Goal: Task Accomplishment & Management: Complete application form

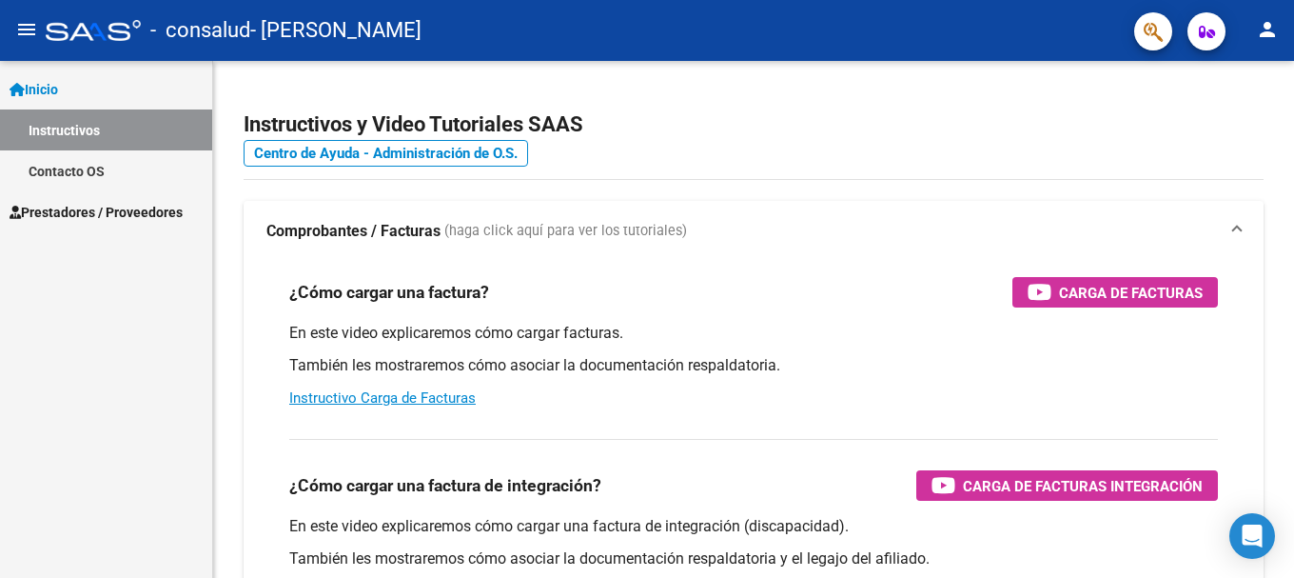
click at [54, 153] on link "Contacto OS" at bounding box center [106, 170] width 212 height 41
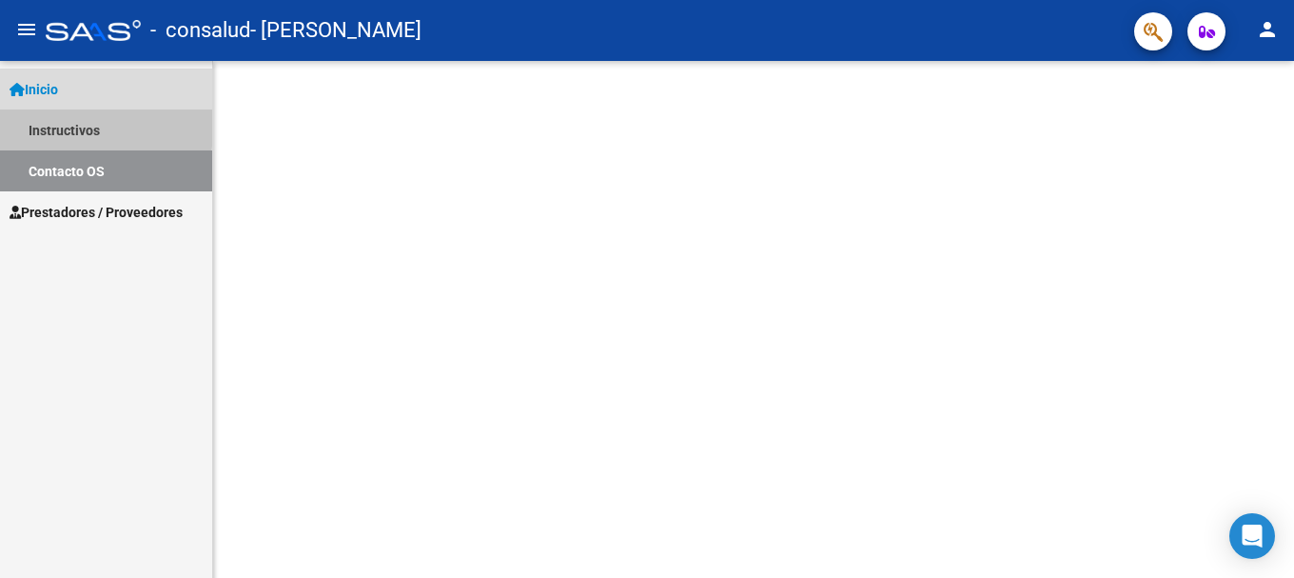
click at [47, 123] on link "Instructivos" at bounding box center [106, 129] width 212 height 41
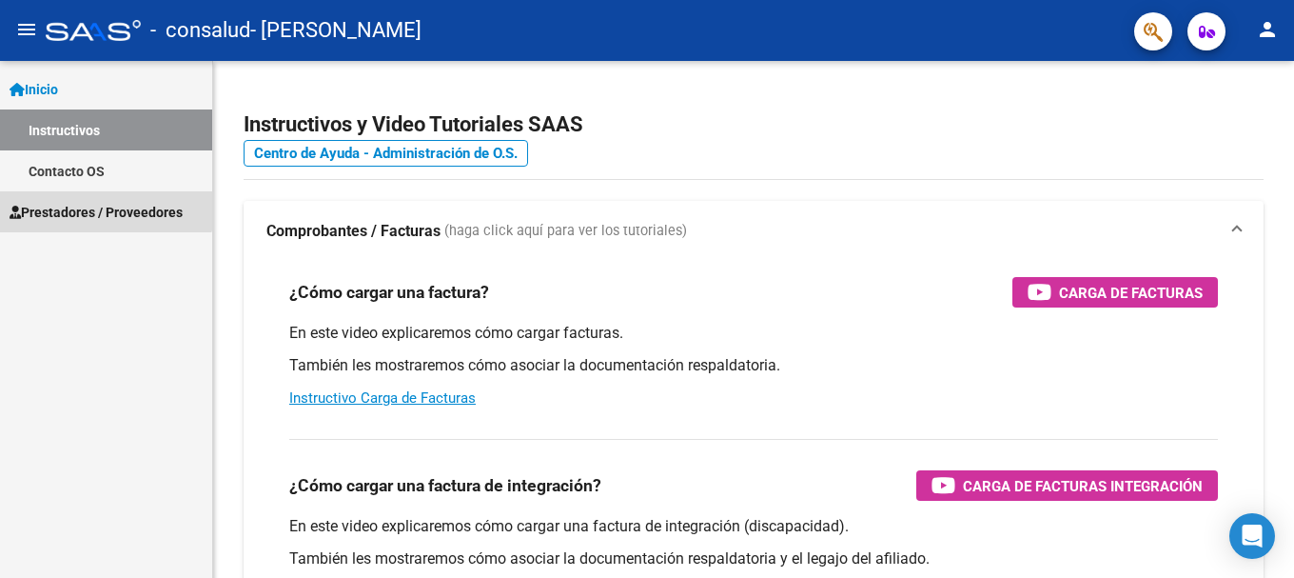
click at [72, 202] on span "Prestadores / Proveedores" at bounding box center [96, 212] width 173 height 21
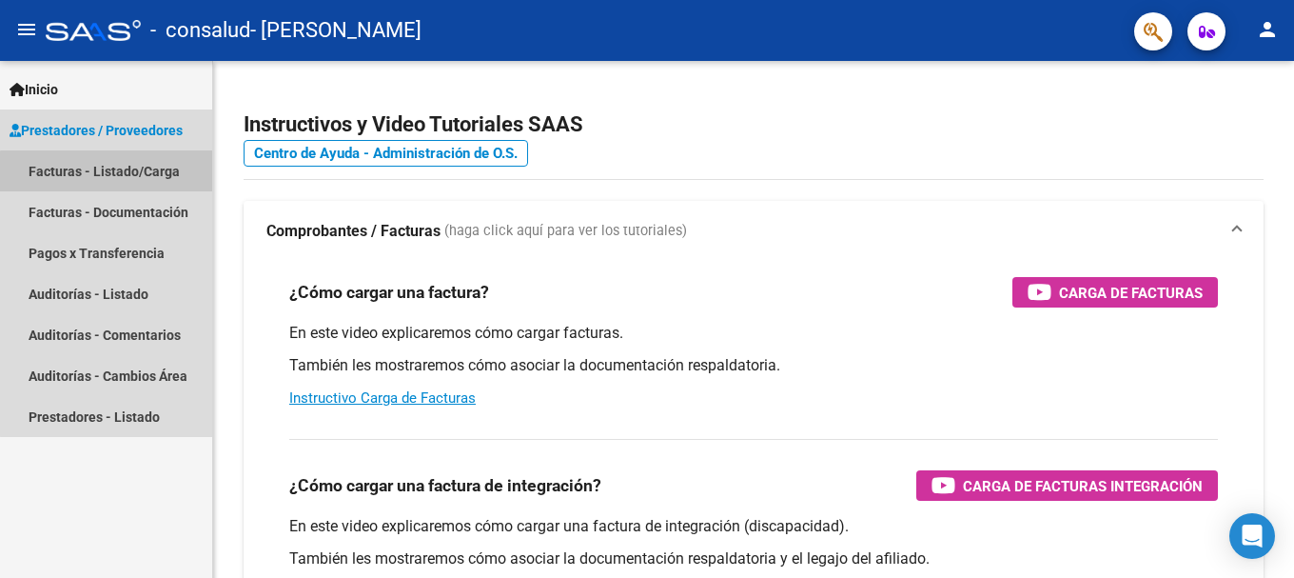
click at [115, 172] on link "Facturas - Listado/Carga" at bounding box center [106, 170] width 212 height 41
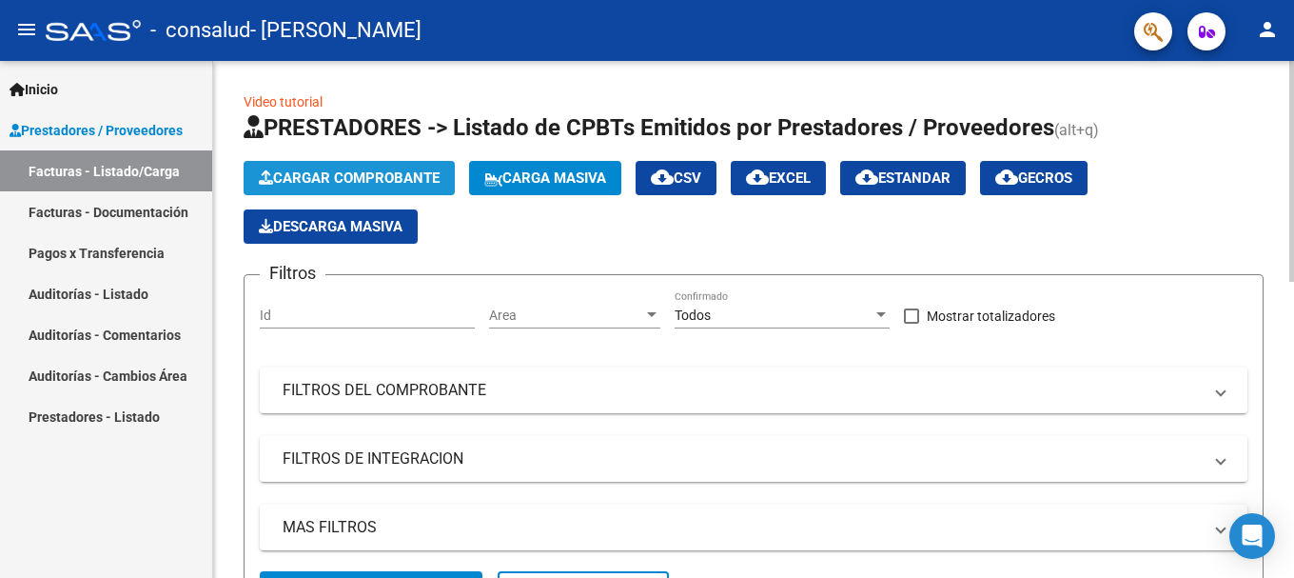
click at [366, 173] on span "Cargar Comprobante" at bounding box center [349, 177] width 181 height 17
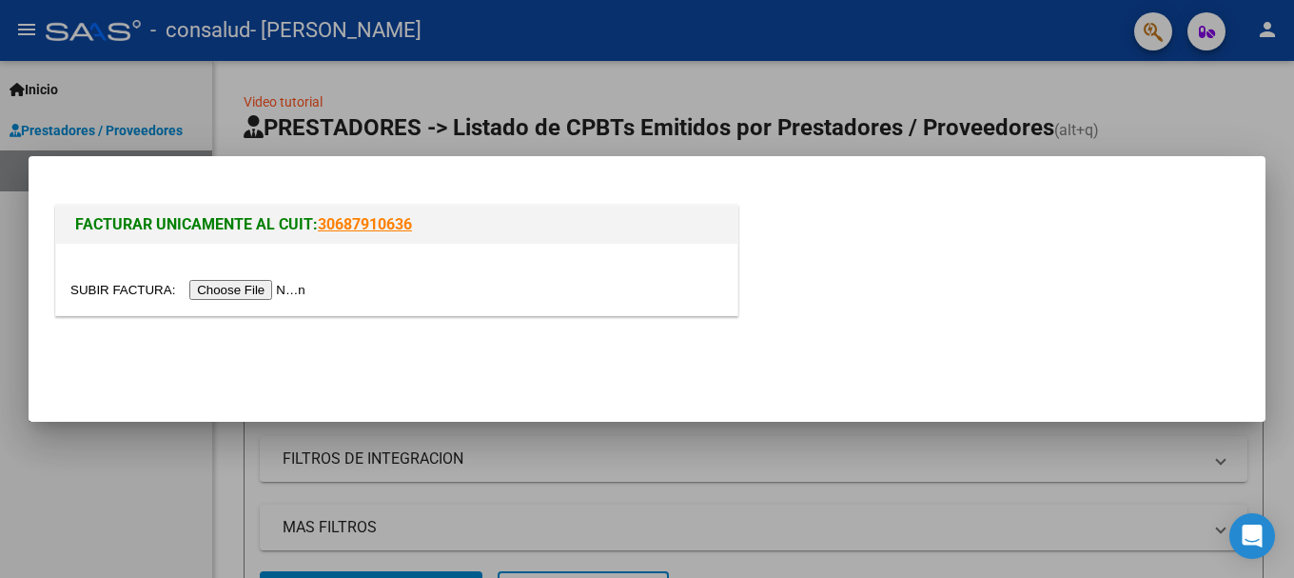
click at [265, 301] on div at bounding box center [396, 279] width 681 height 71
click at [265, 297] on input "file" at bounding box center [190, 290] width 241 height 20
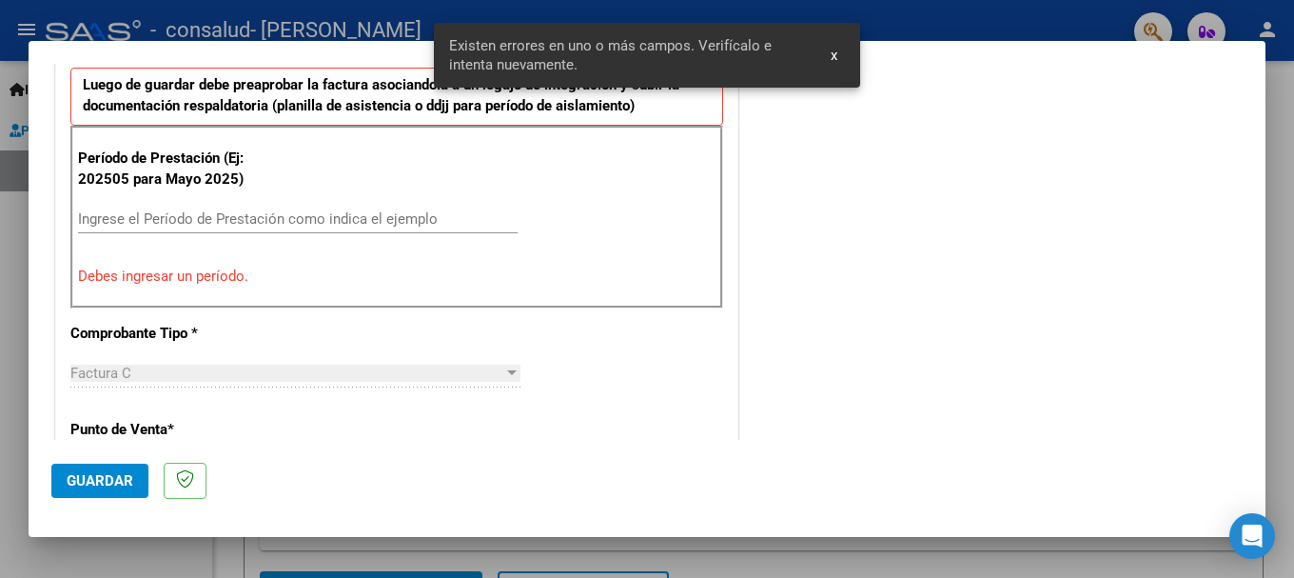
scroll to position [570, 0]
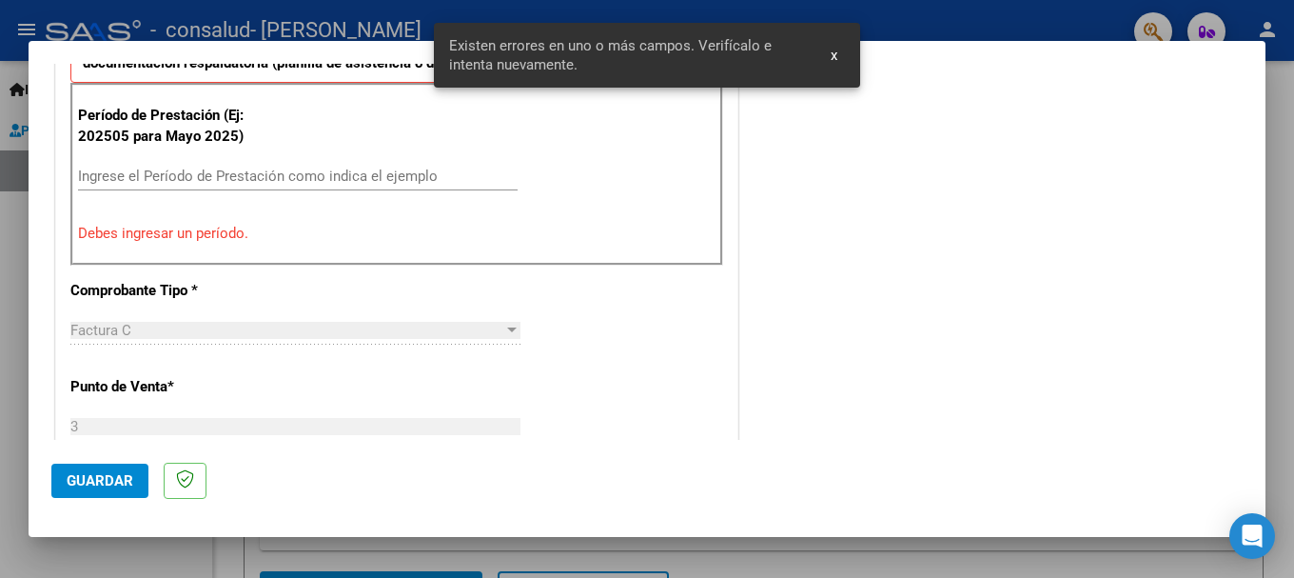
click at [122, 169] on input "Ingrese el Período de Prestación como indica el ejemplo" at bounding box center [298, 175] width 440 height 17
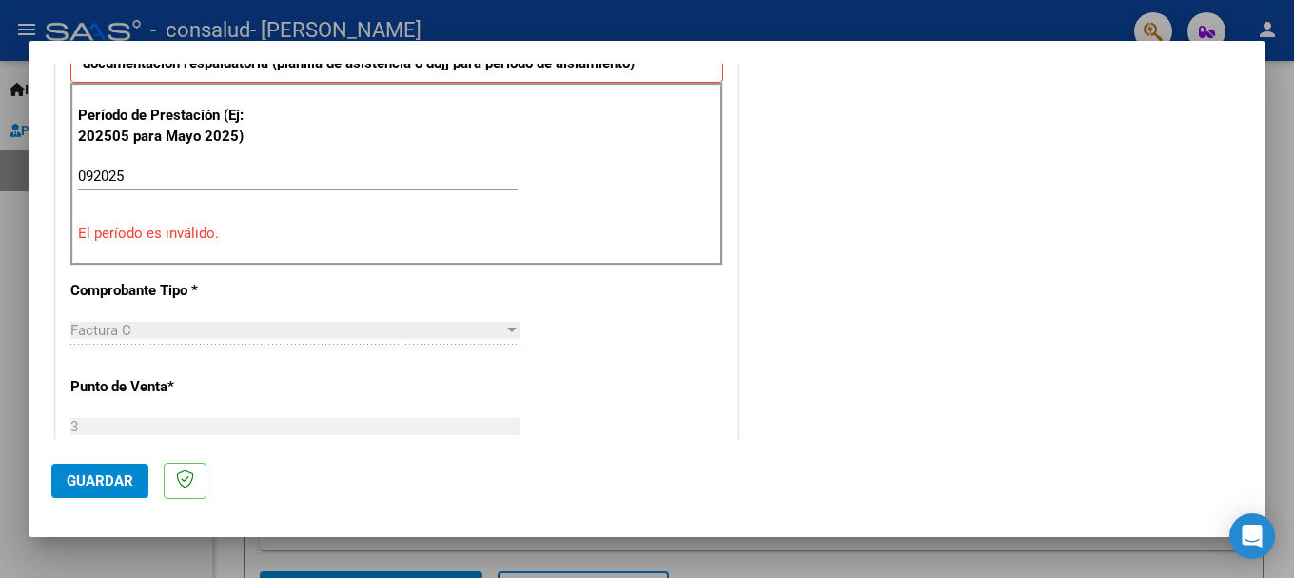
click at [226, 219] on div "Período de Prestación (Ej: 202505 para [DATE]) 092025 Ingrese el Período de Pre…" at bounding box center [396, 174] width 653 height 183
click at [93, 179] on input "092025" at bounding box center [298, 175] width 440 height 17
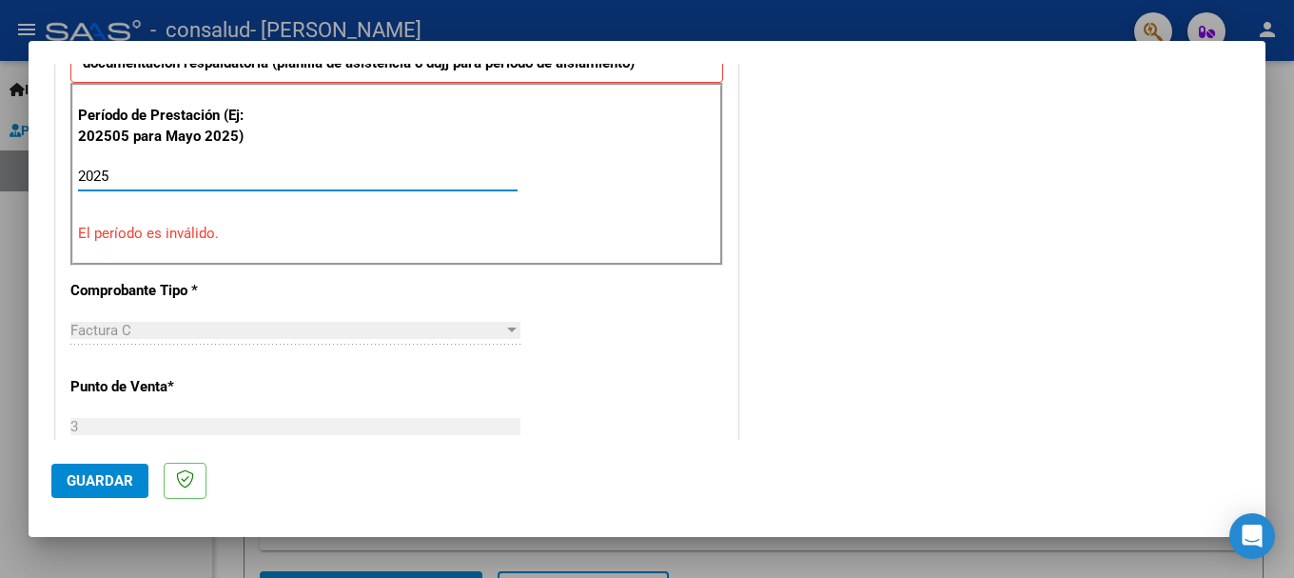
click at [115, 173] on input "2025" at bounding box center [298, 175] width 440 height 17
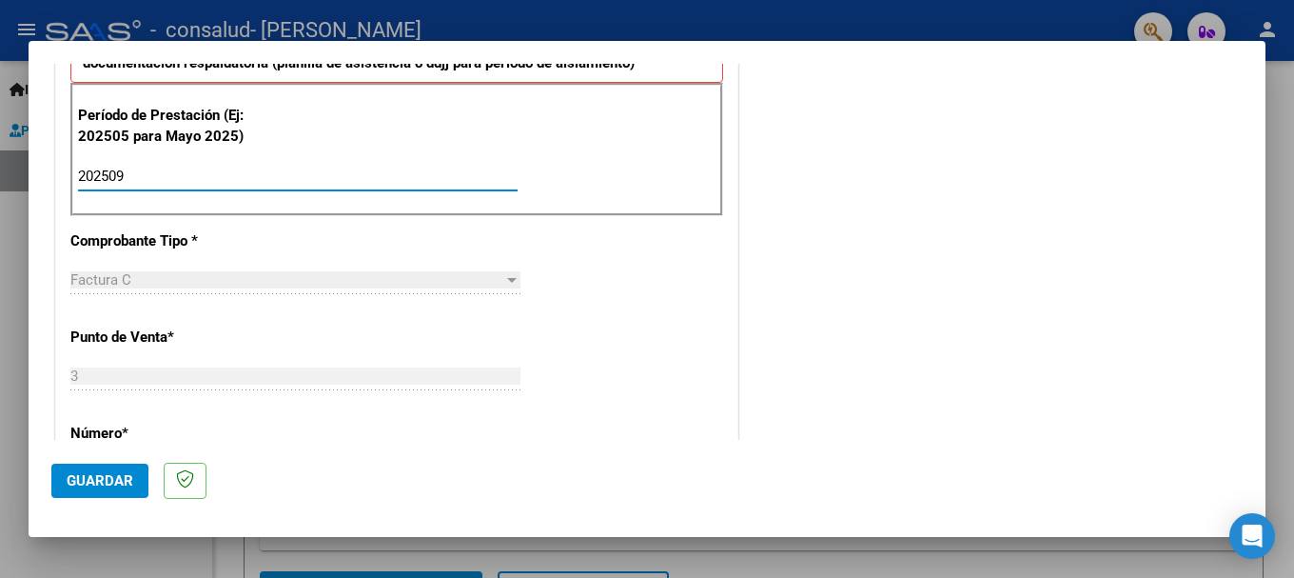
type input "202509"
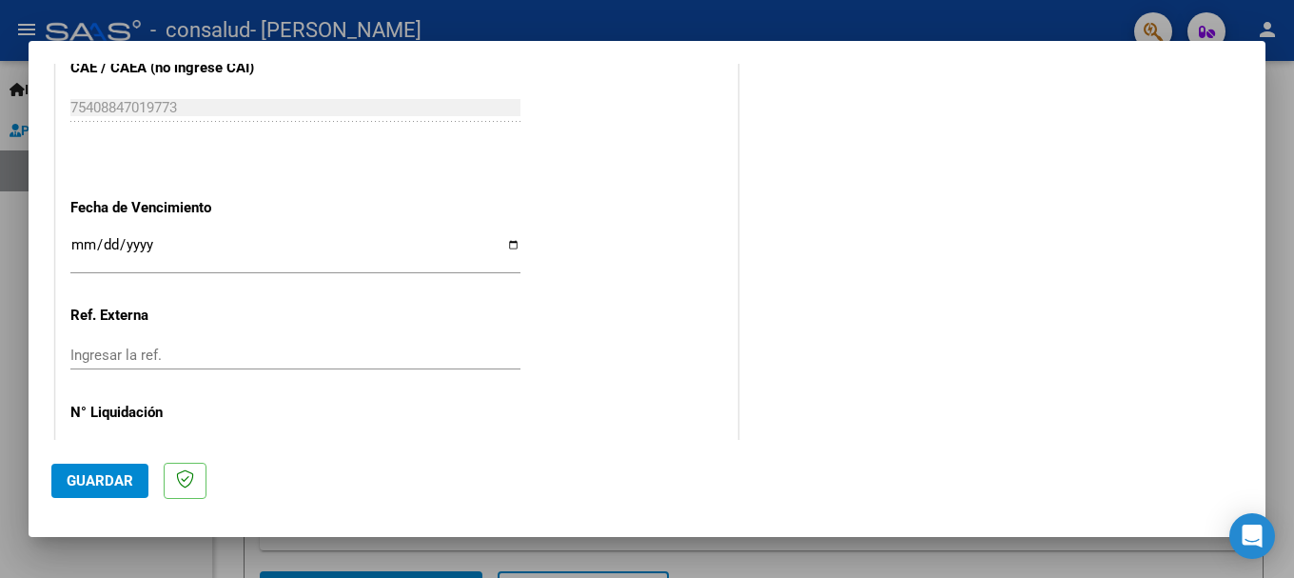
scroll to position [1299, 0]
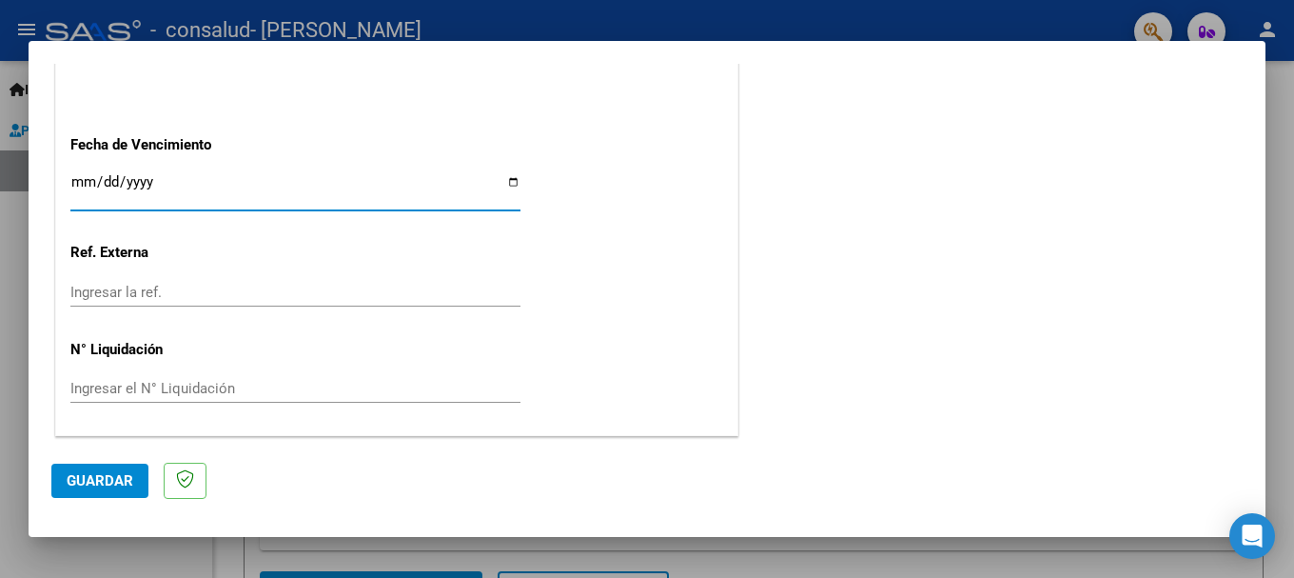
click at [81, 178] on input "Ingresar la fecha" at bounding box center [295, 189] width 450 height 30
click at [75, 171] on div "Ingresar la fecha" at bounding box center [295, 189] width 450 height 41
click at [76, 186] on input "Ingresar la fecha" at bounding box center [295, 189] width 450 height 30
click at [79, 186] on input "Ingresar la fecha" at bounding box center [295, 189] width 450 height 30
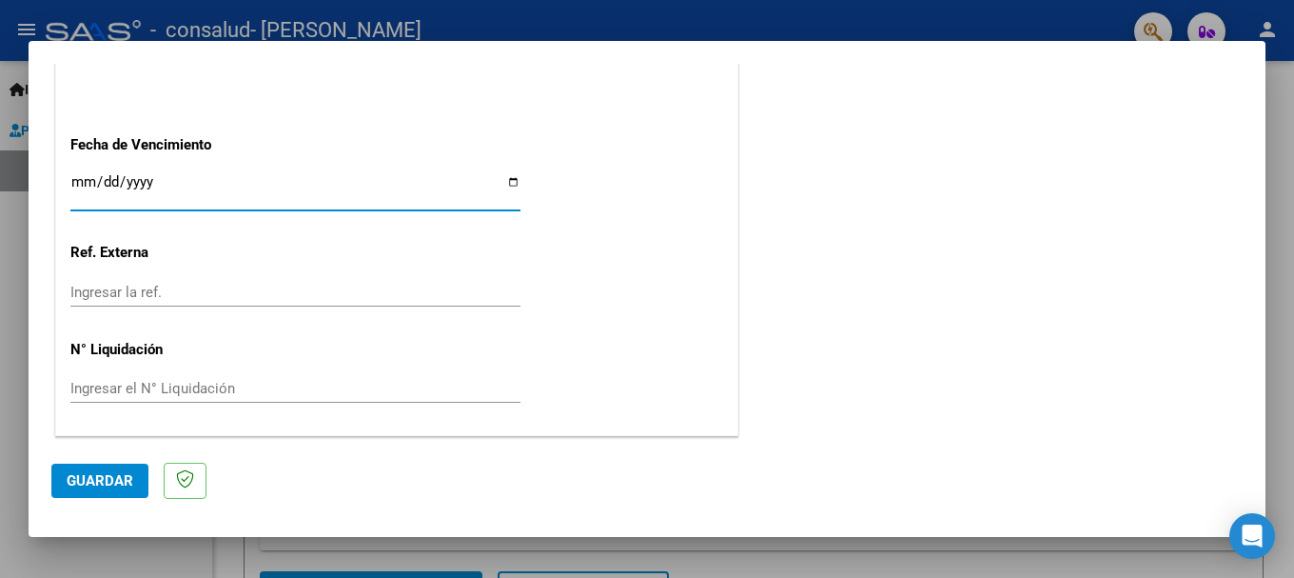
click at [79, 186] on input "Ingresar la fecha" at bounding box center [295, 189] width 450 height 30
click at [94, 473] on span "Guardar" at bounding box center [100, 480] width 67 height 17
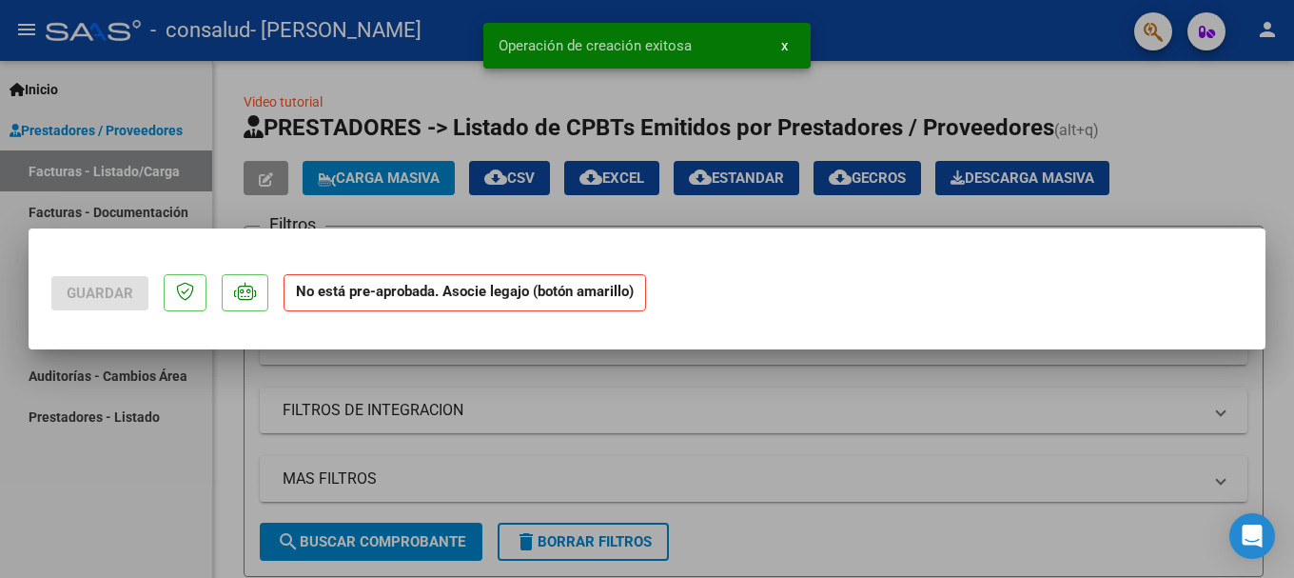
scroll to position [0, 0]
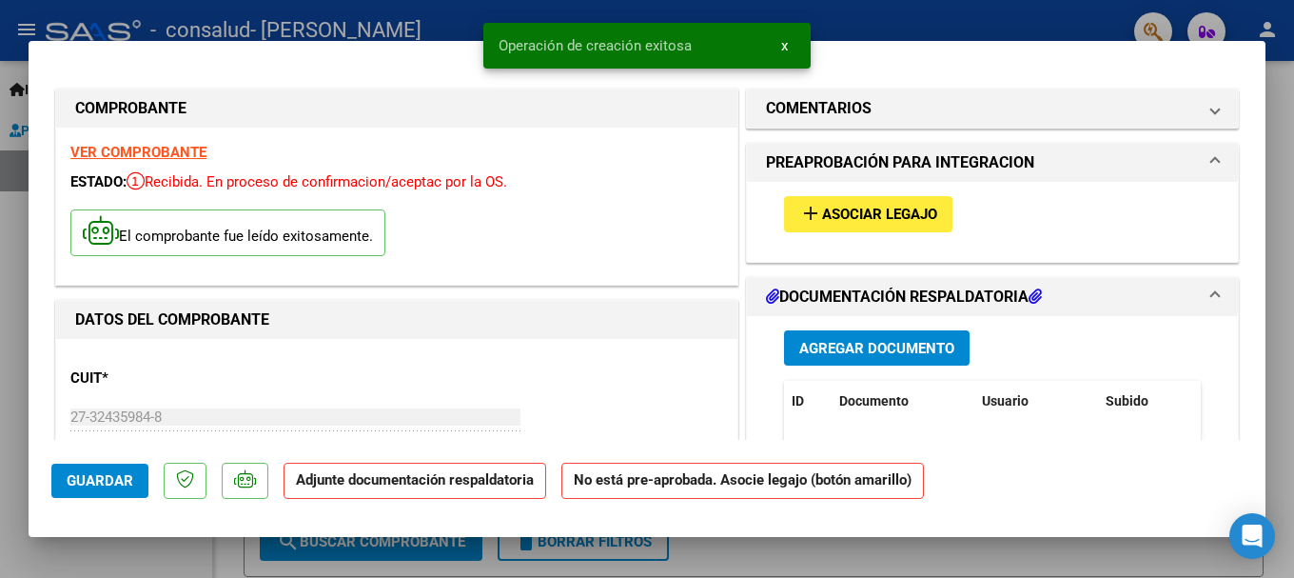
click at [877, 347] on span "Agregar Documento" at bounding box center [876, 348] width 155 height 17
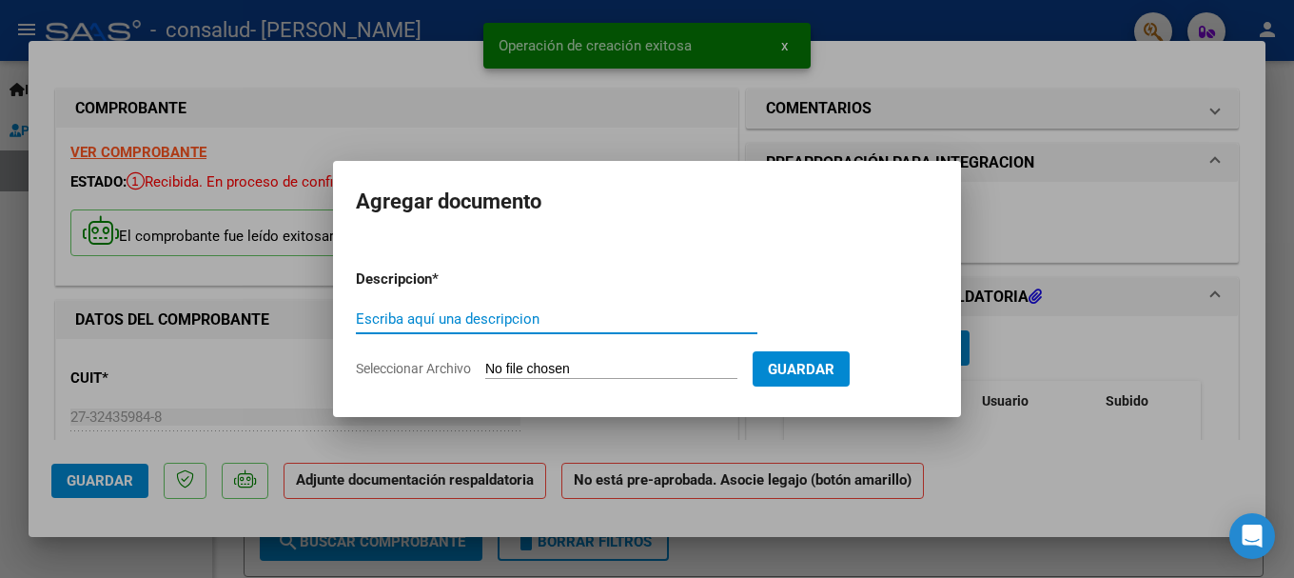
click at [453, 319] on input "Escriba aquí una descripcion" at bounding box center [557, 318] width 402 height 17
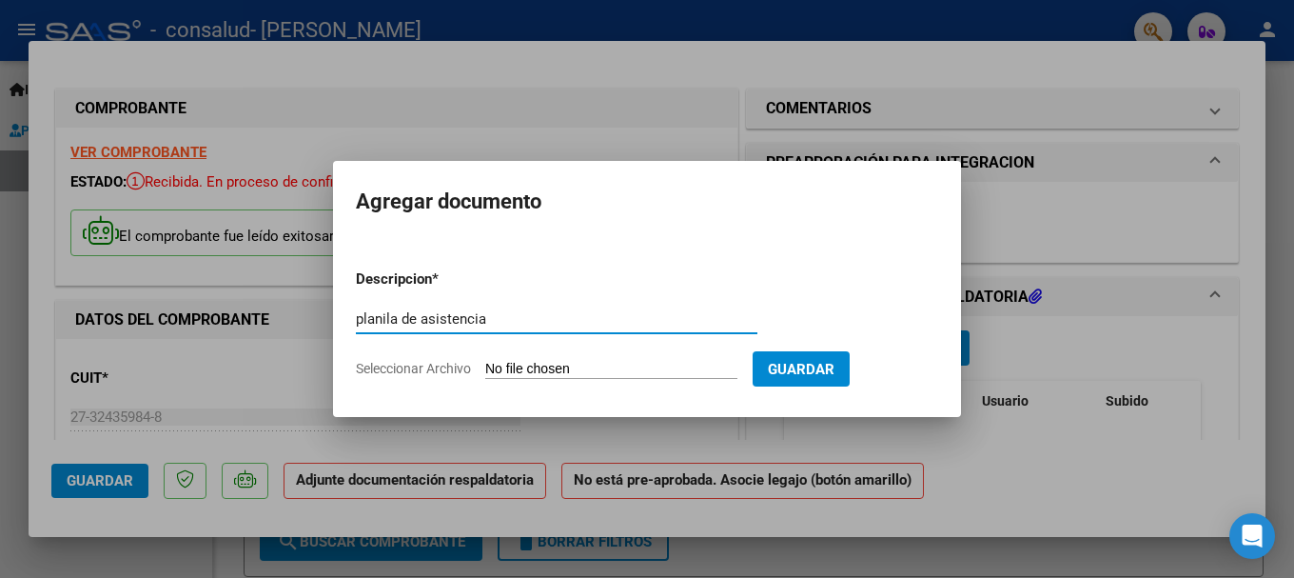
type input "planila de asistencia"
click at [538, 371] on input "Seleccionar Archivo" at bounding box center [611, 370] width 252 height 18
type input "C:\fakepath\CamScanner [DATE] 14.55.pdf"
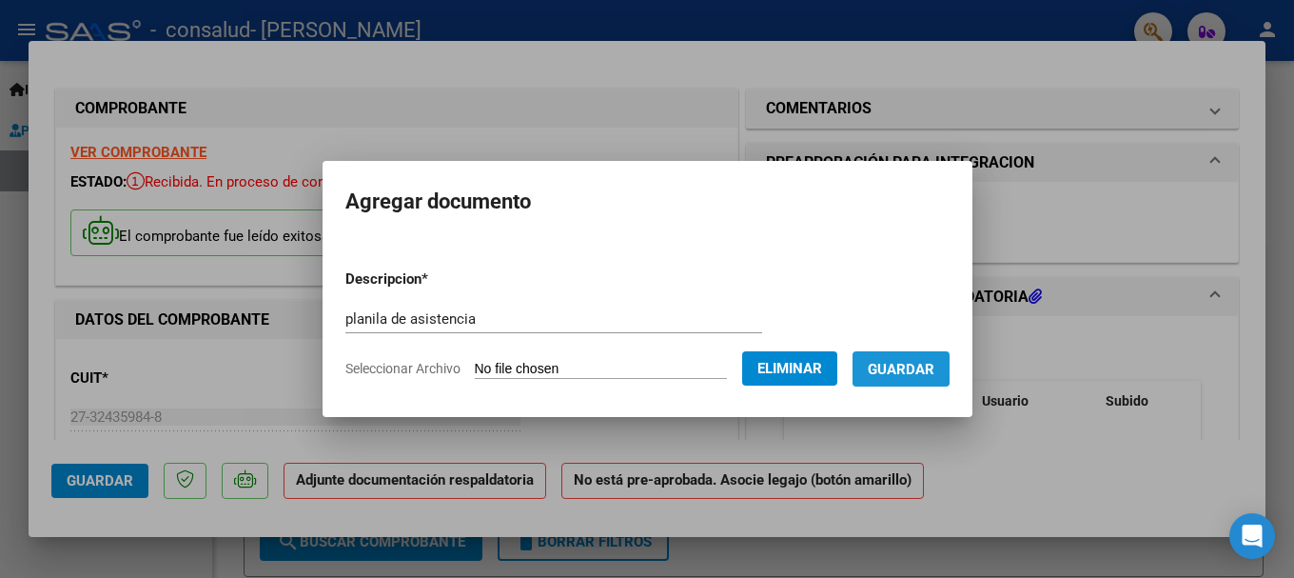
click at [913, 365] on span "Guardar" at bounding box center [901, 369] width 67 height 17
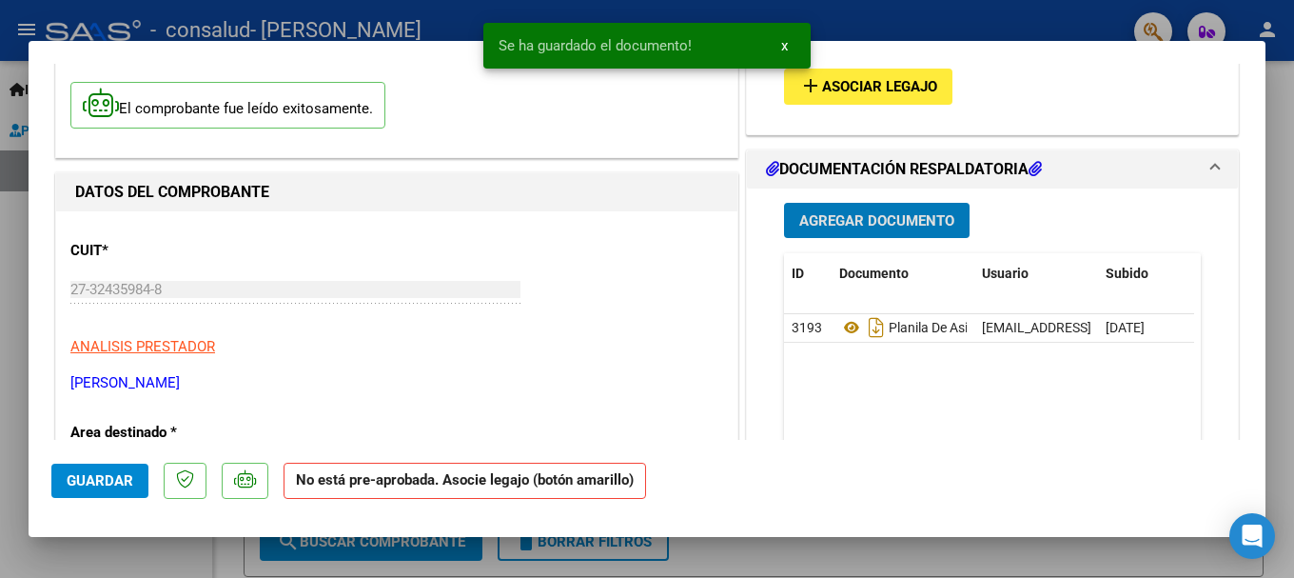
scroll to position [285, 0]
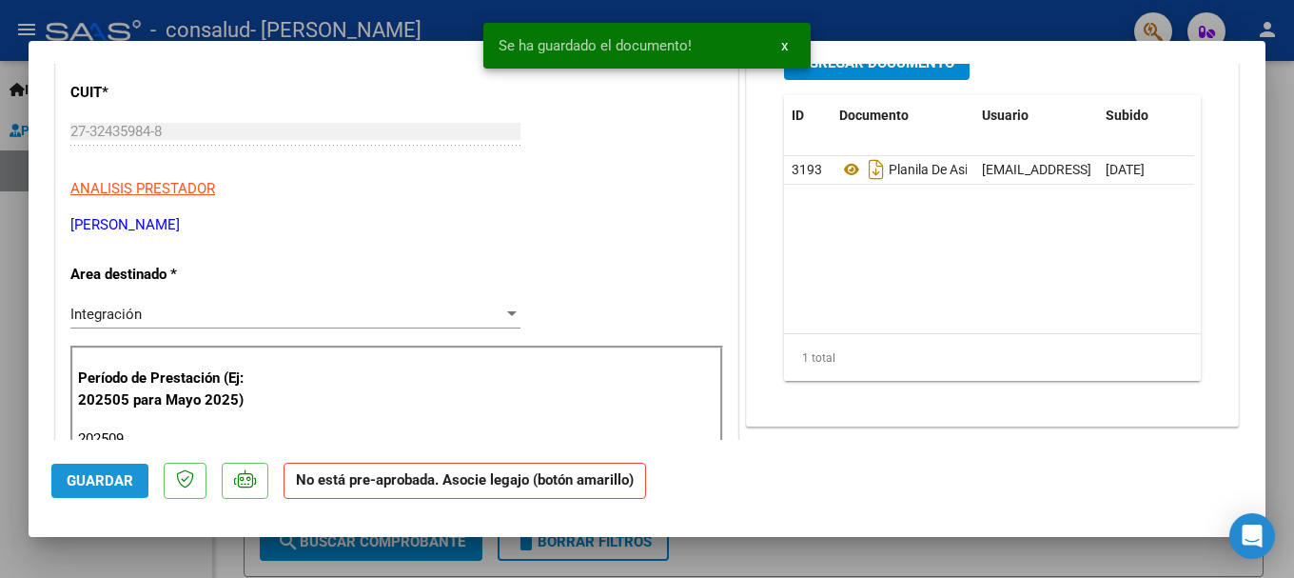
click at [94, 492] on button "Guardar" at bounding box center [99, 480] width 97 height 34
click at [0, 195] on div at bounding box center [647, 289] width 1294 height 578
type input "$ 0,00"
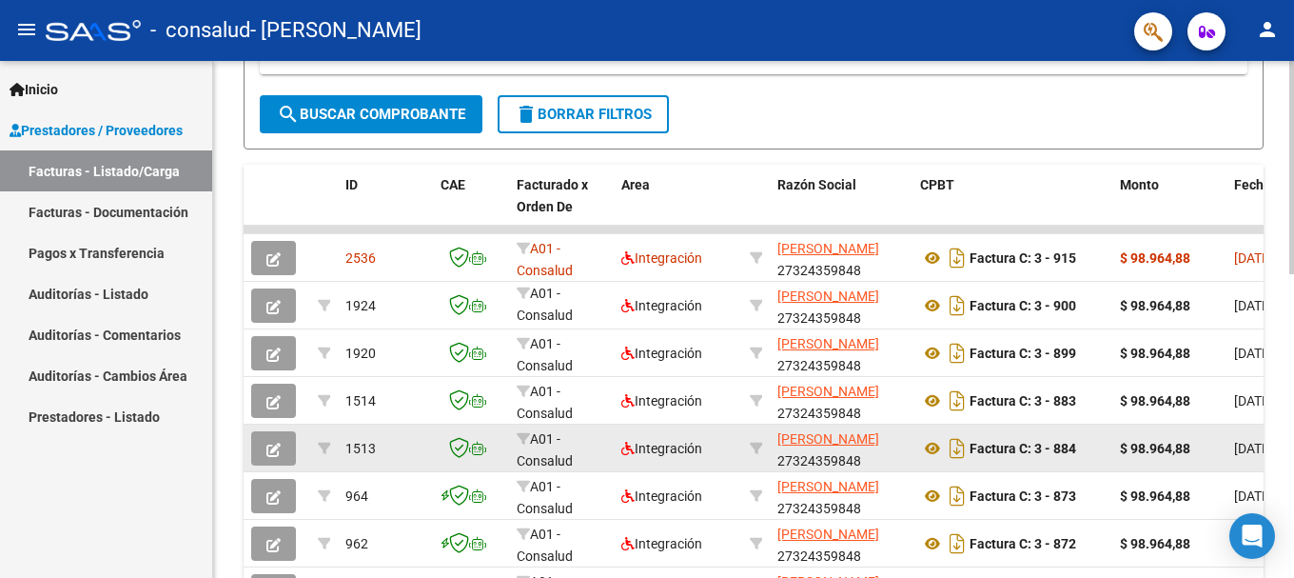
scroll to position [381, 0]
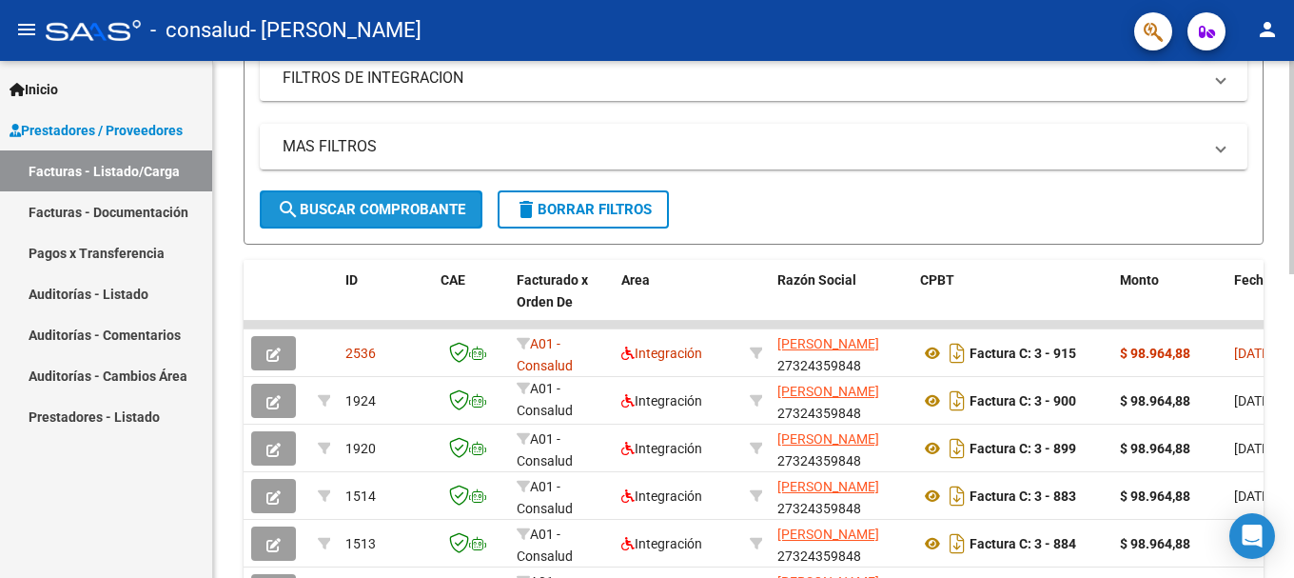
click at [341, 213] on span "search Buscar Comprobante" at bounding box center [371, 209] width 188 height 17
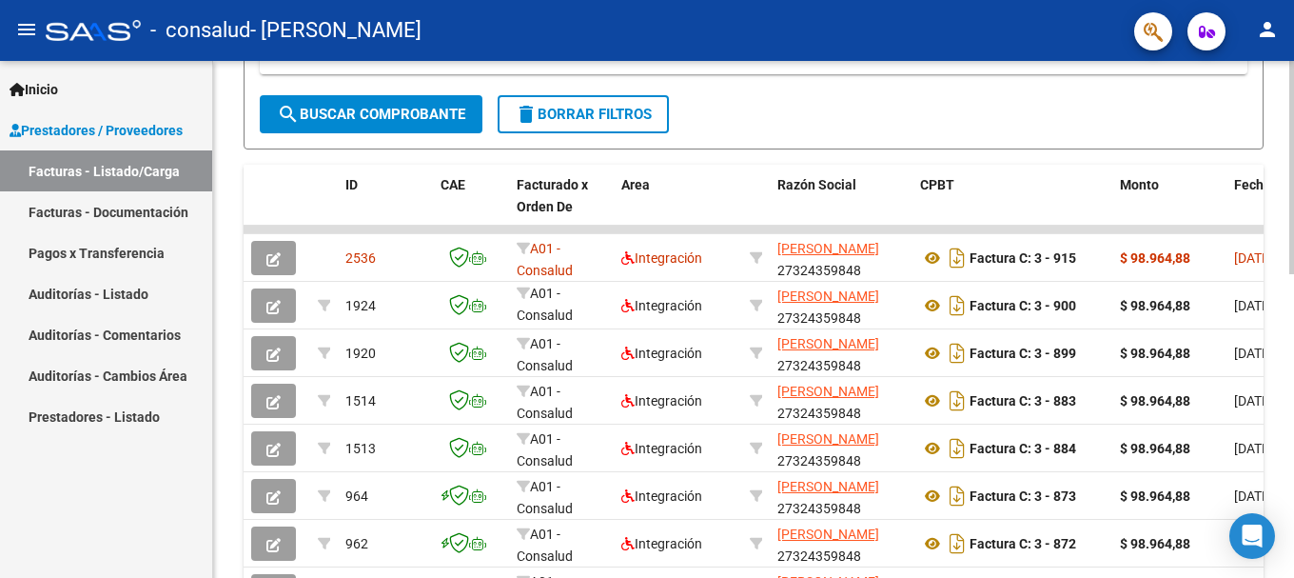
scroll to position [0, 0]
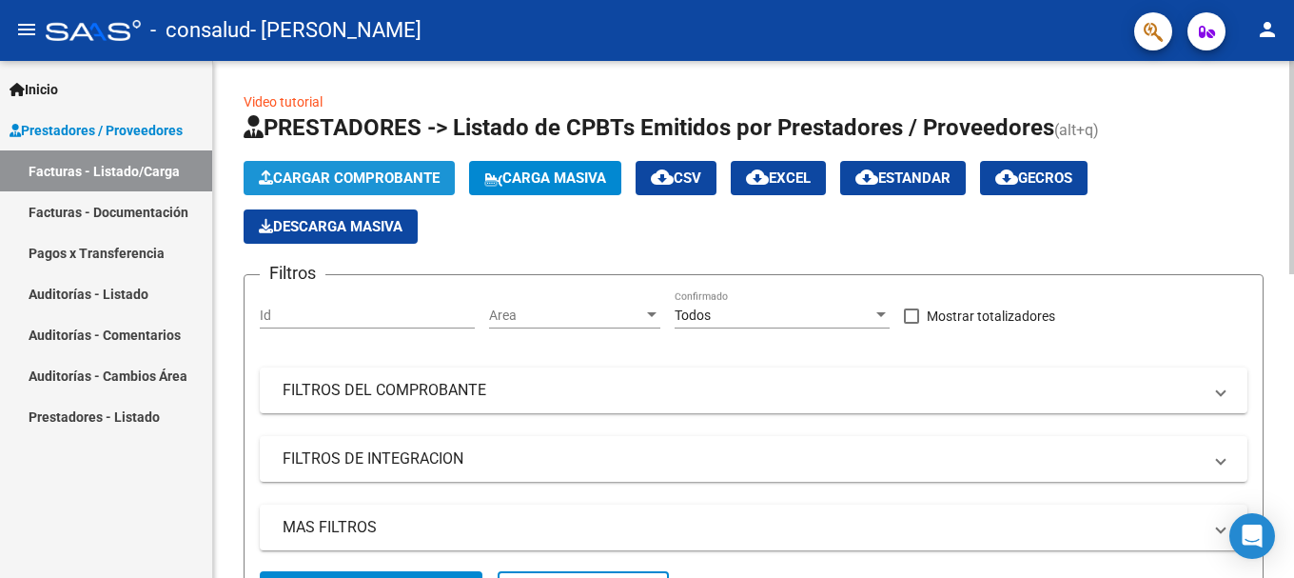
click at [343, 165] on button "Cargar Comprobante" at bounding box center [349, 178] width 211 height 34
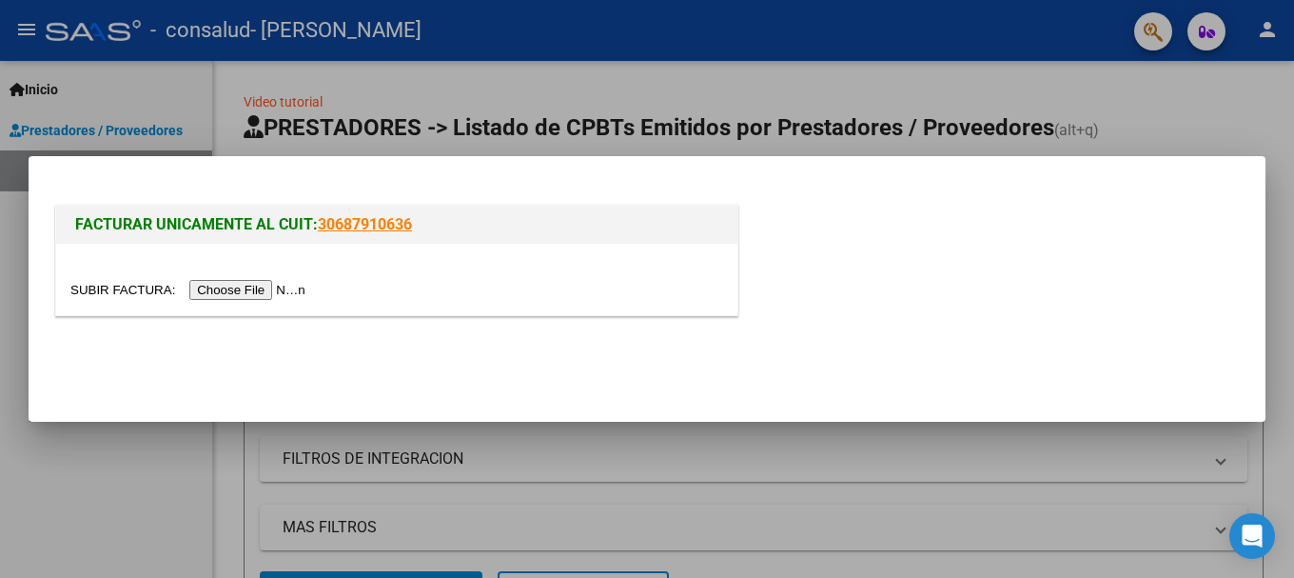
click at [273, 294] on input "file" at bounding box center [190, 290] width 241 height 20
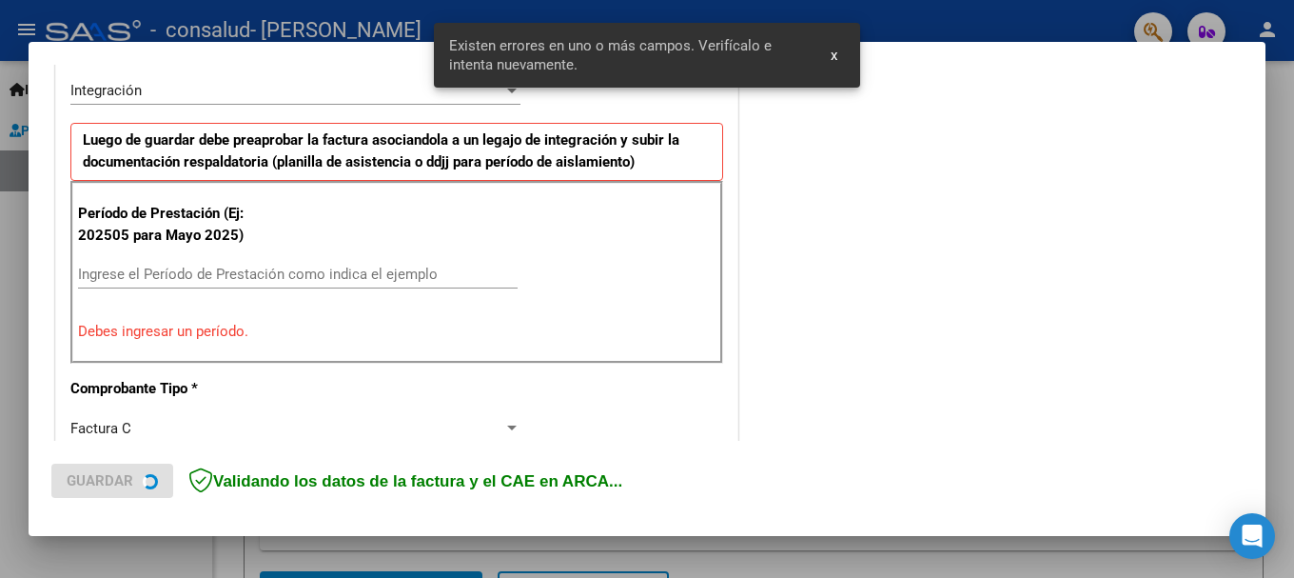
scroll to position [475, 0]
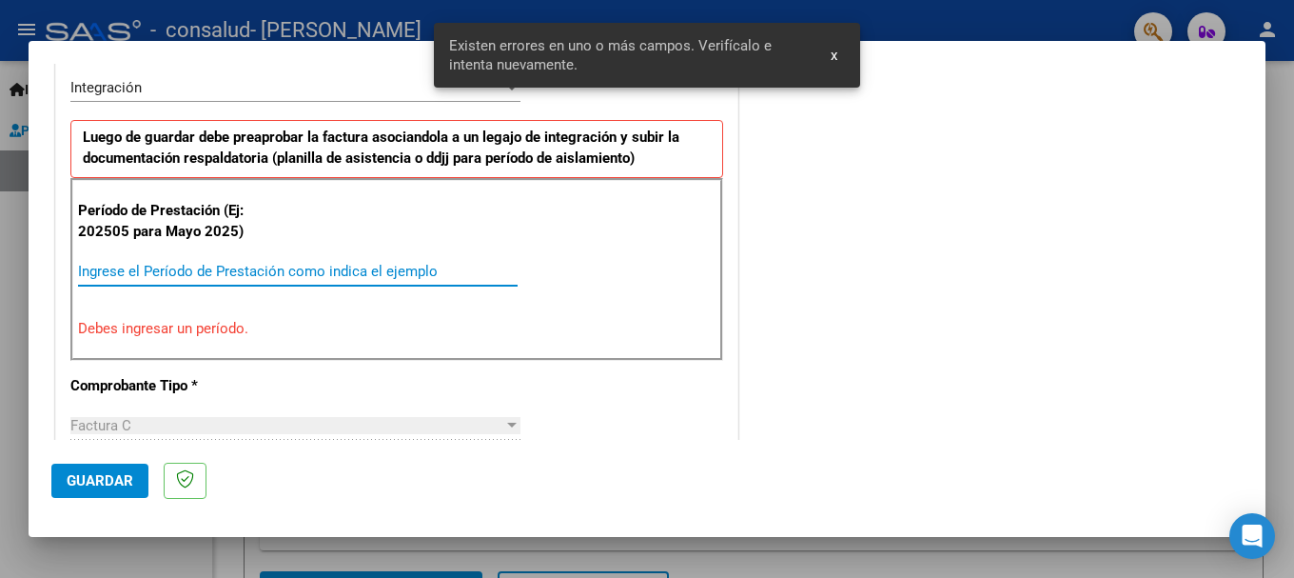
click at [109, 273] on input "Ingrese el Período de Prestación como indica el ejemplo" at bounding box center [298, 271] width 440 height 17
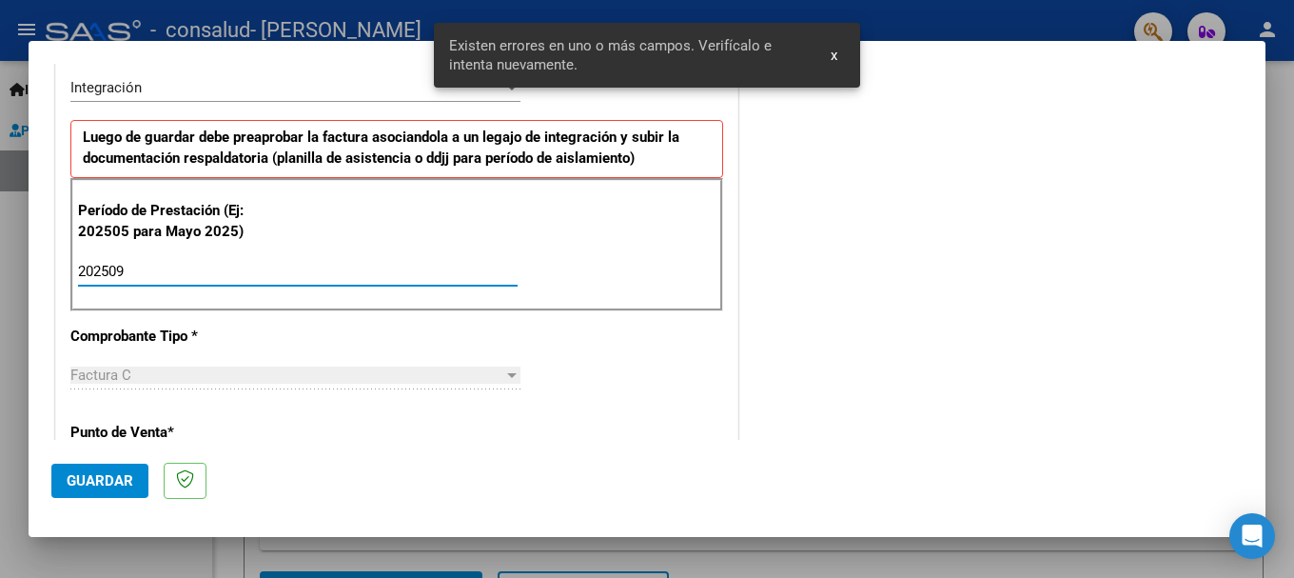
type input "202509"
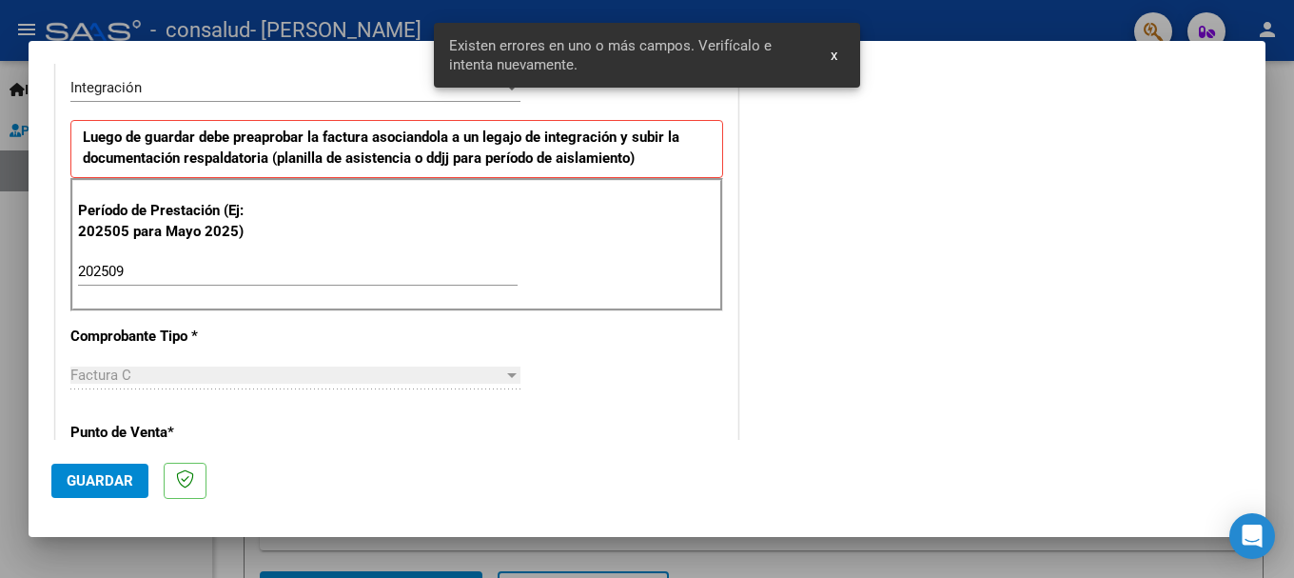
scroll to position [855, 0]
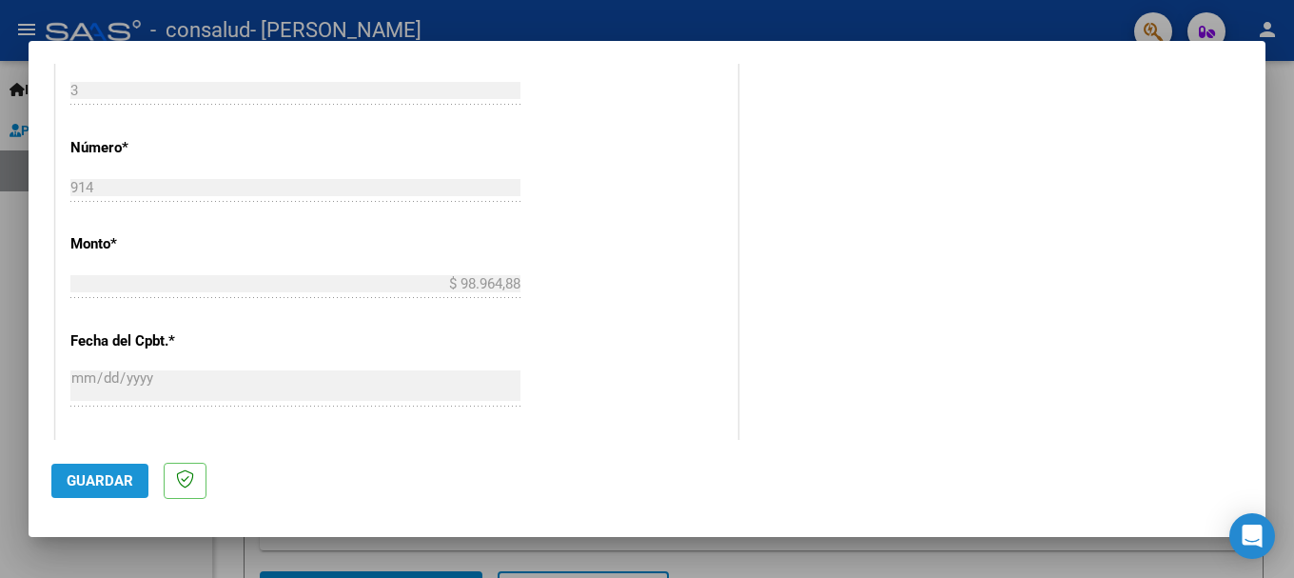
click at [106, 486] on span "Guardar" at bounding box center [100, 480] width 67 height 17
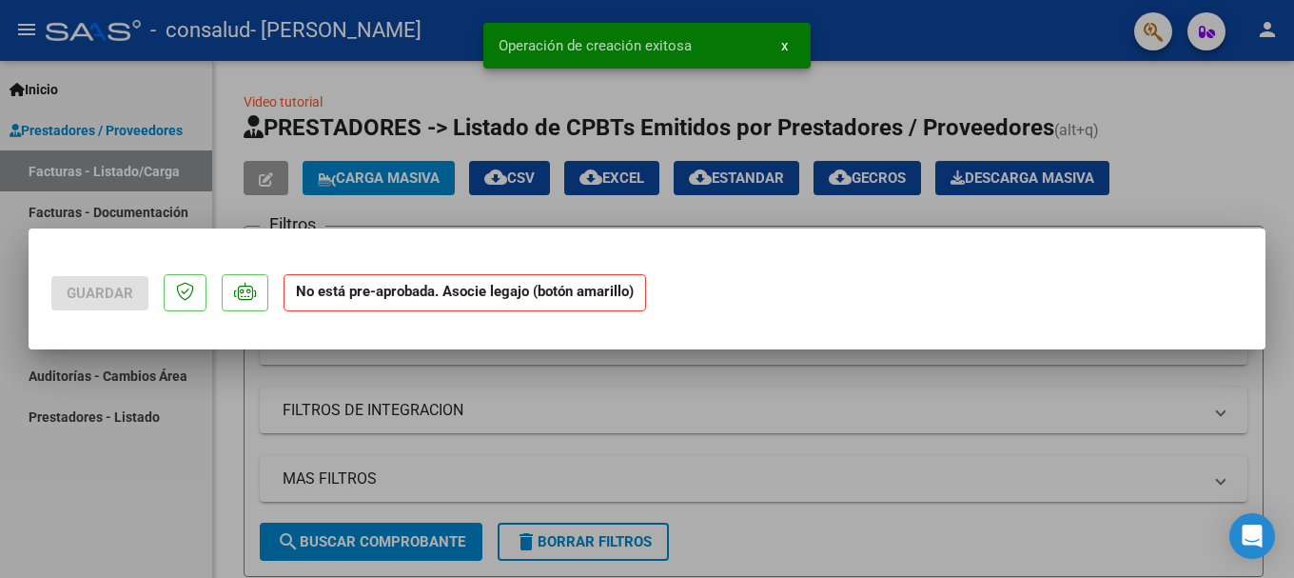
scroll to position [0, 0]
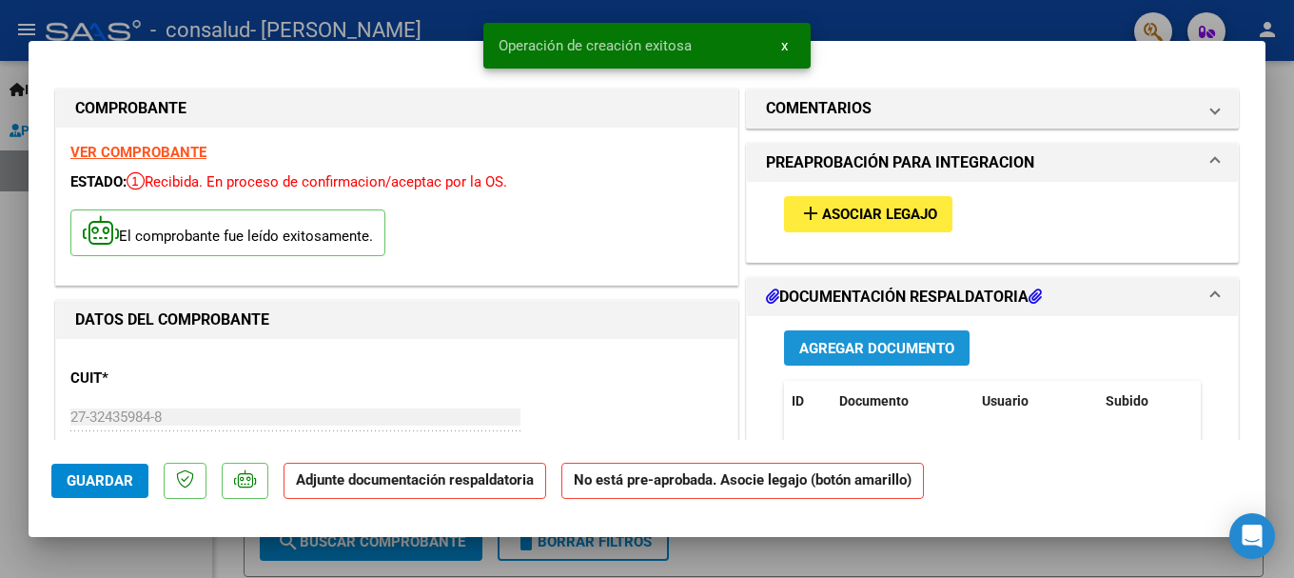
click at [849, 345] on span "Agregar Documento" at bounding box center [876, 348] width 155 height 17
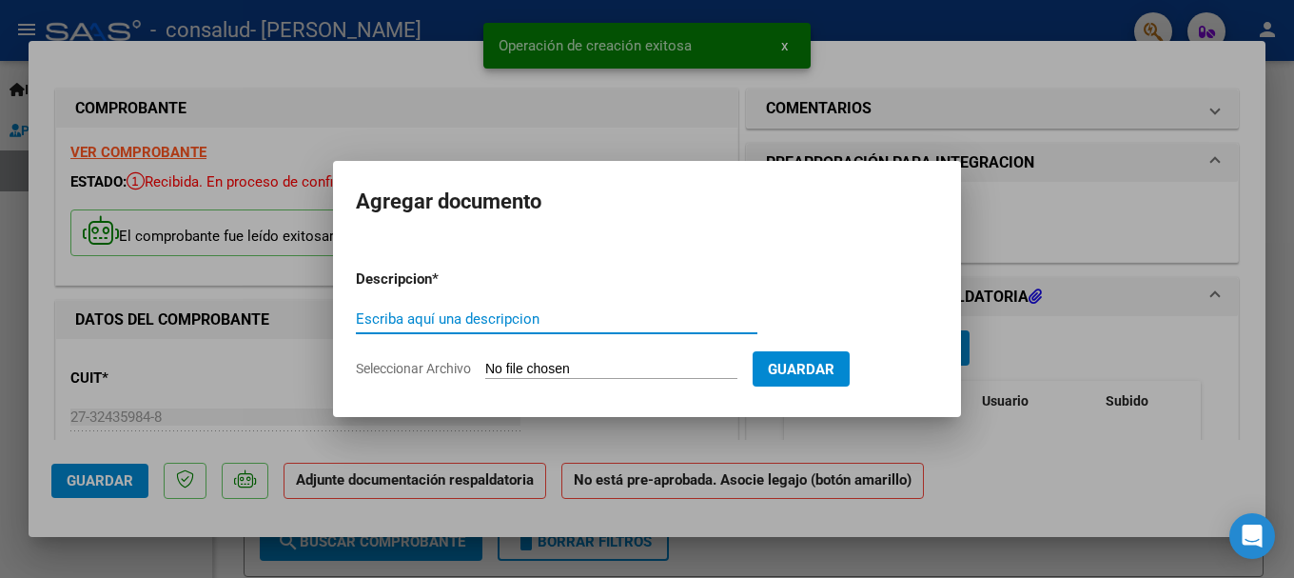
click at [510, 320] on input "Escriba aquí una descripcion" at bounding box center [557, 318] width 402 height 17
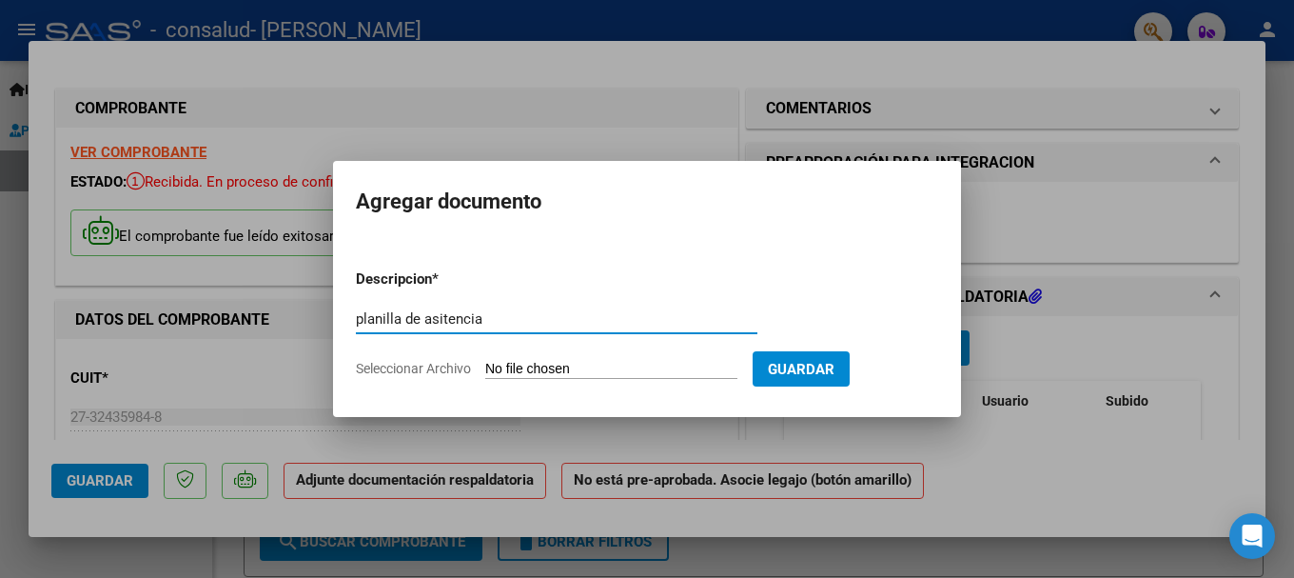
type input "planilla de asitencia"
click at [559, 363] on input "Seleccionar Archivo" at bounding box center [611, 370] width 252 height 18
type input "C:\fakepath\CamScanner [DATE] 15.15.pdf"
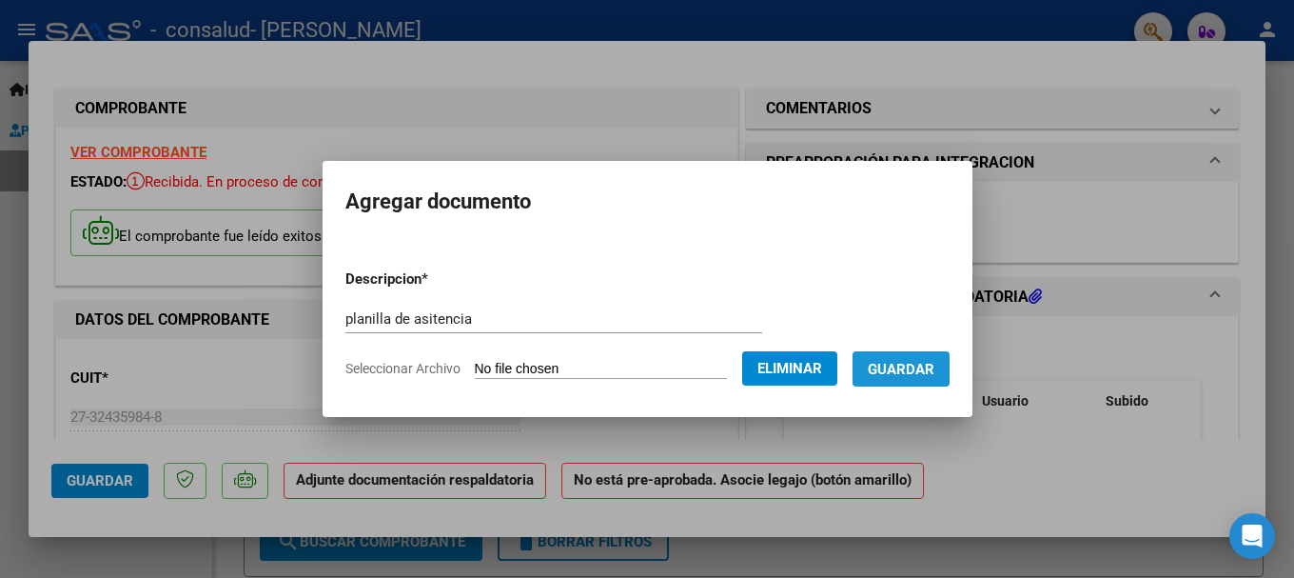
click at [928, 360] on span "Guardar" at bounding box center [901, 368] width 67 height 17
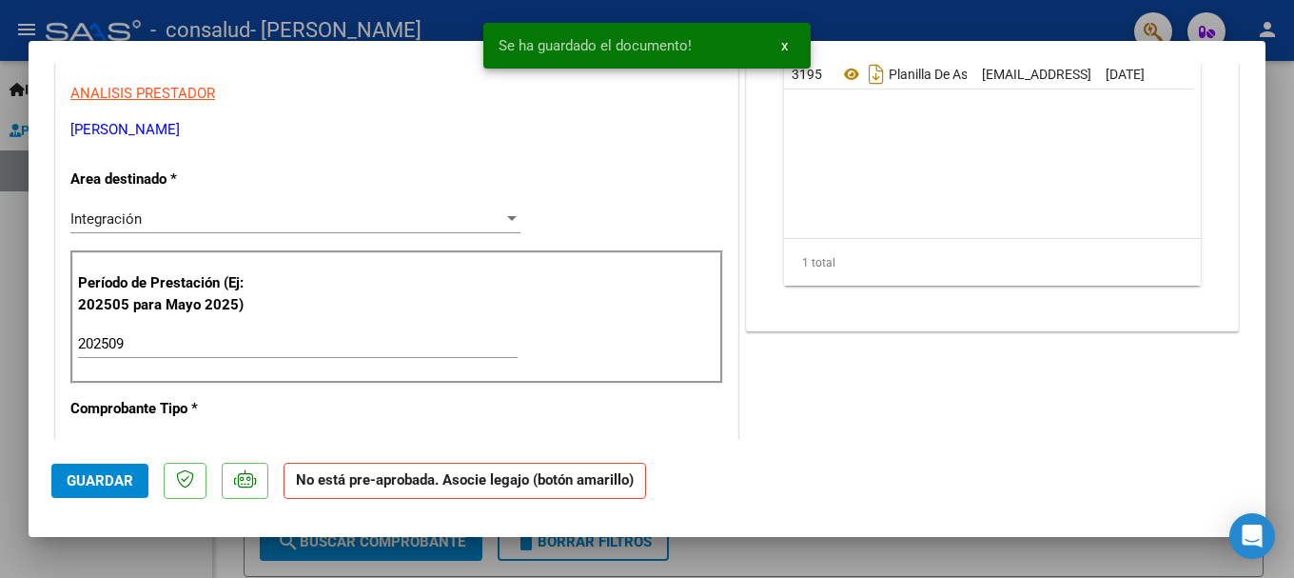
scroll to position [571, 0]
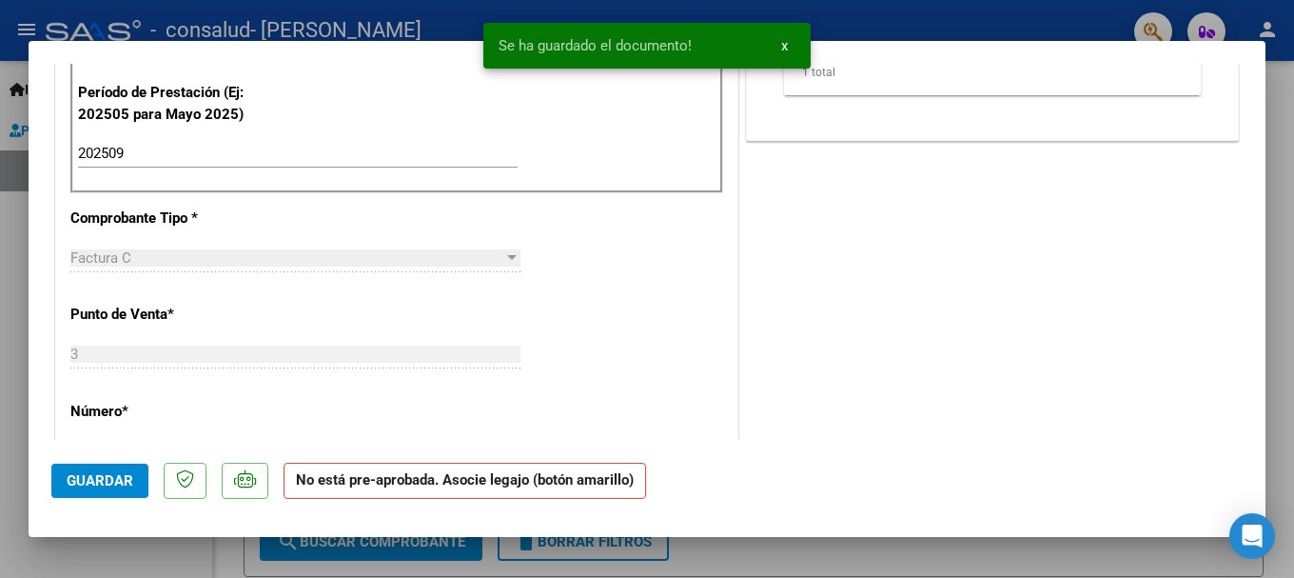
click at [113, 483] on span "Guardar" at bounding box center [100, 480] width 67 height 17
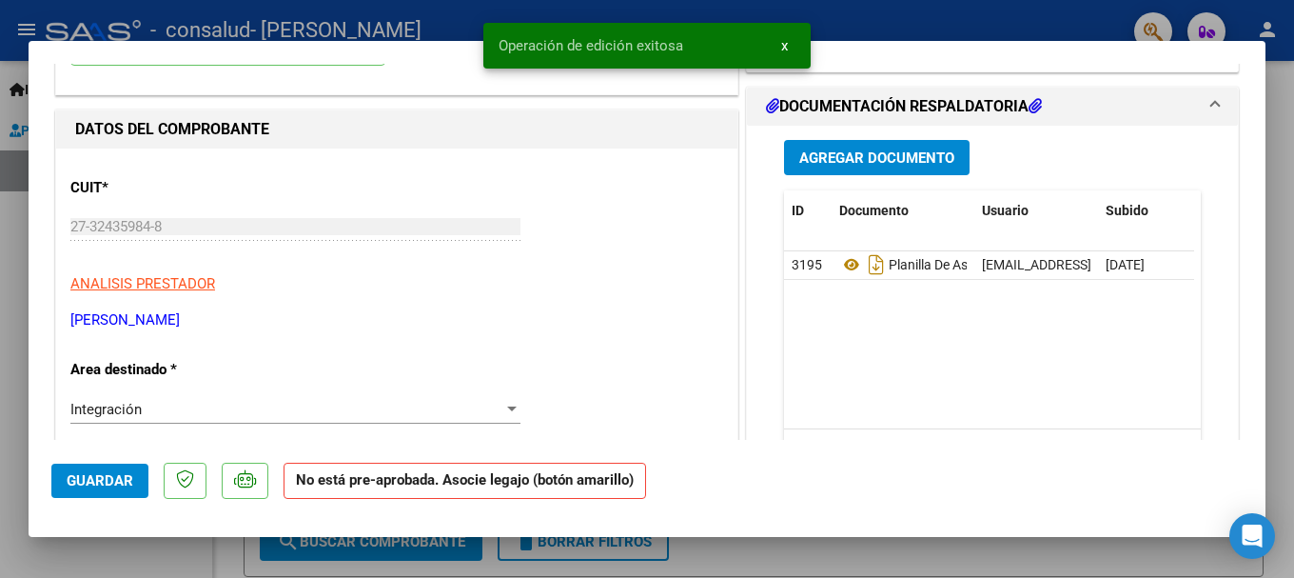
click at [15, 101] on div at bounding box center [647, 289] width 1294 height 578
type input "$ 0,00"
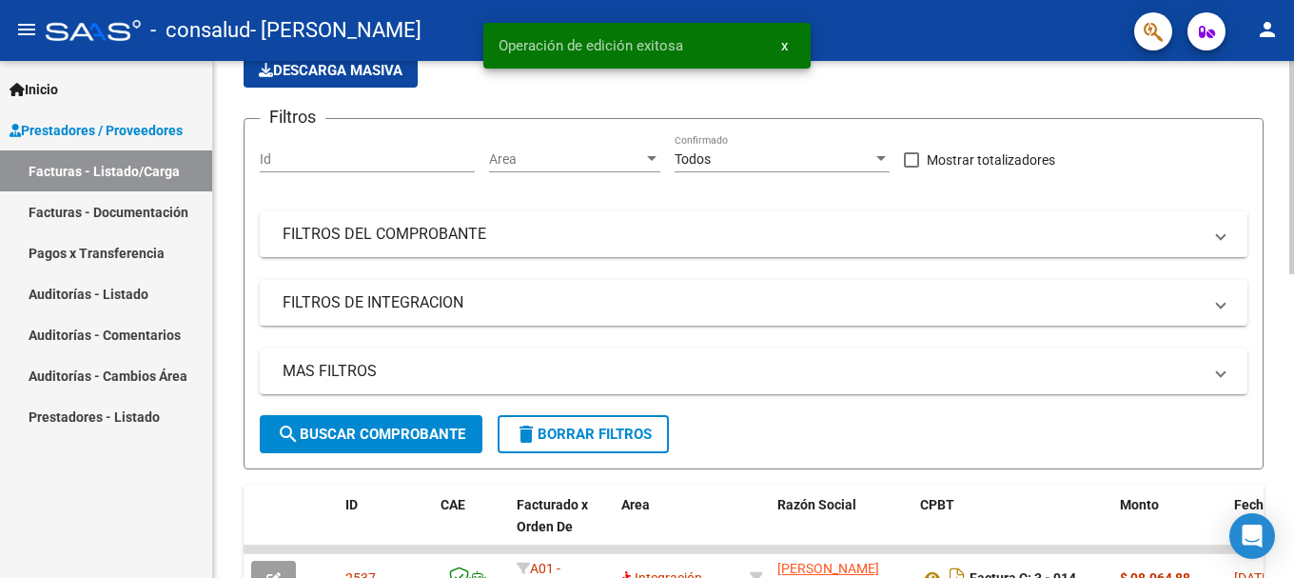
scroll to position [381, 0]
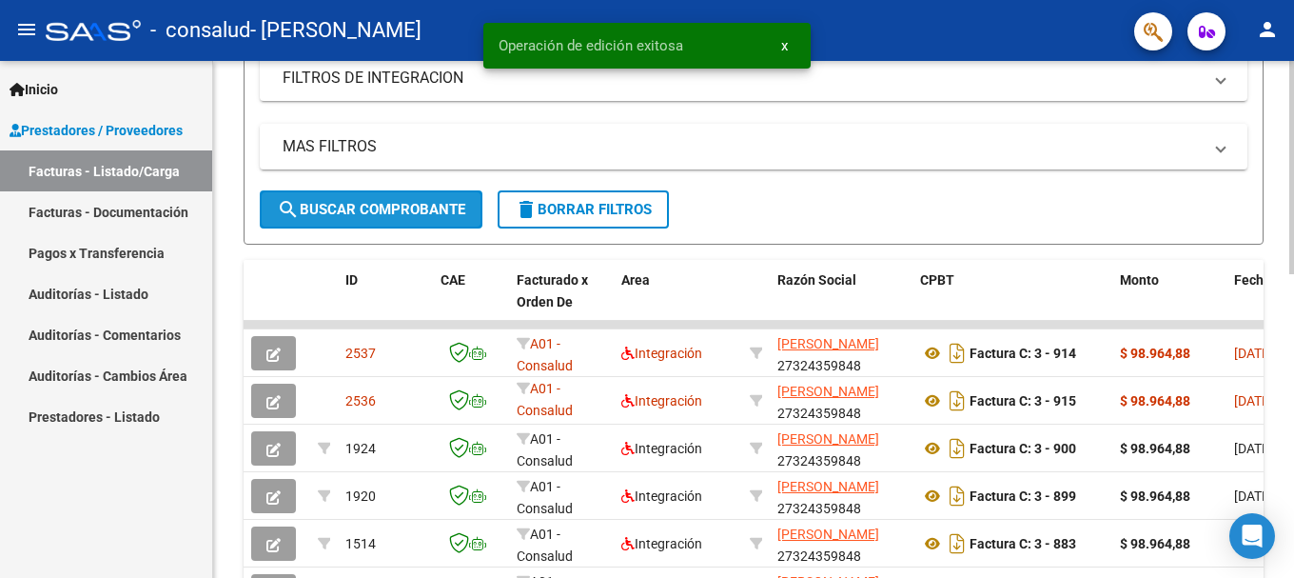
click at [347, 215] on span "search Buscar Comprobante" at bounding box center [371, 209] width 188 height 17
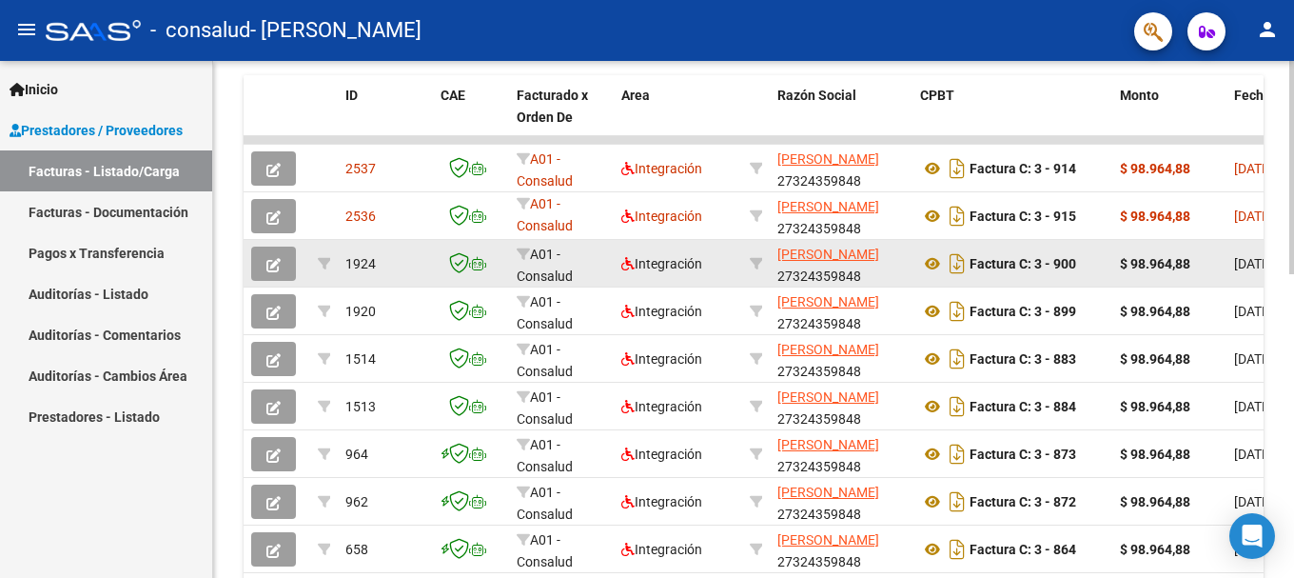
scroll to position [571, 0]
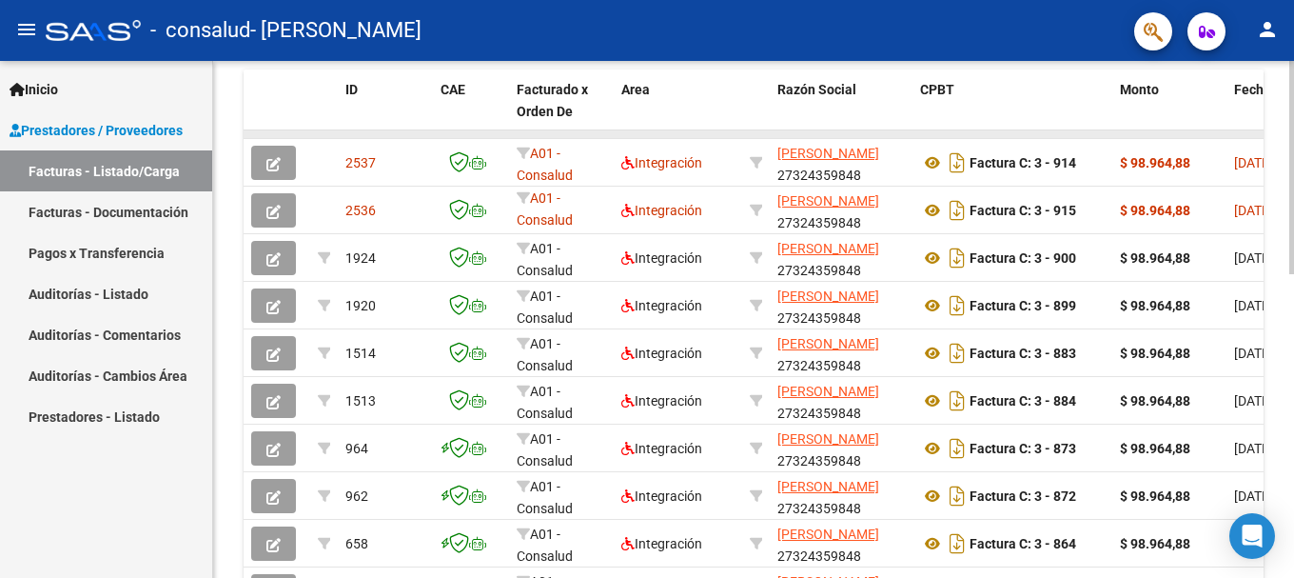
click at [1188, 133] on datatable-body-cell at bounding box center [1169, 134] width 114 height 8
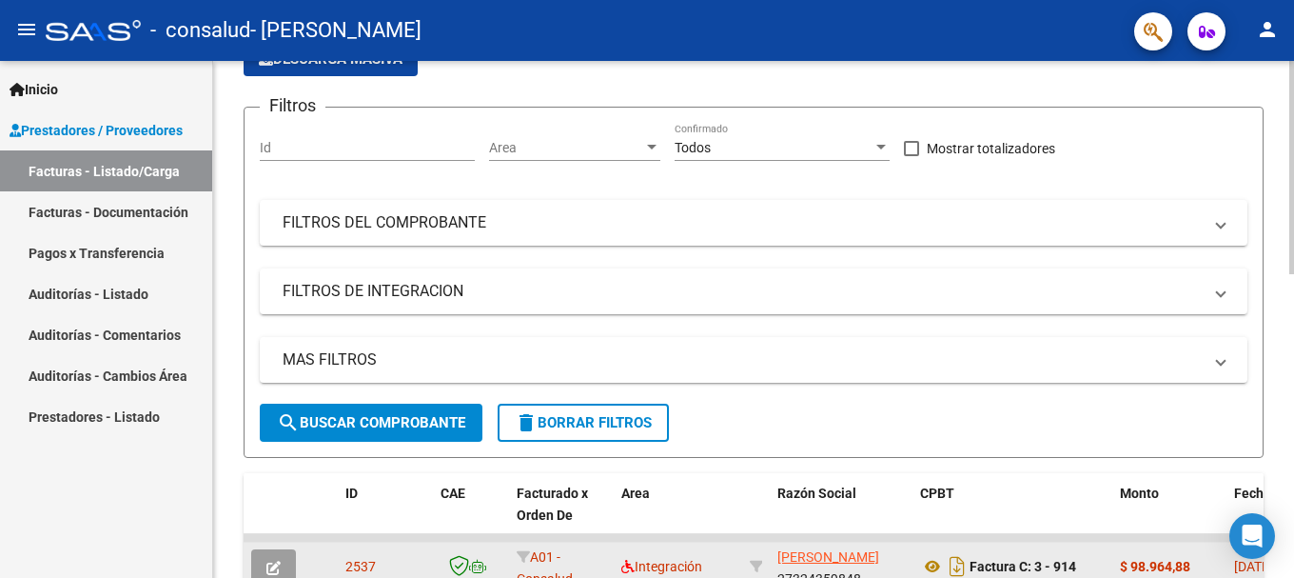
scroll to position [0, 0]
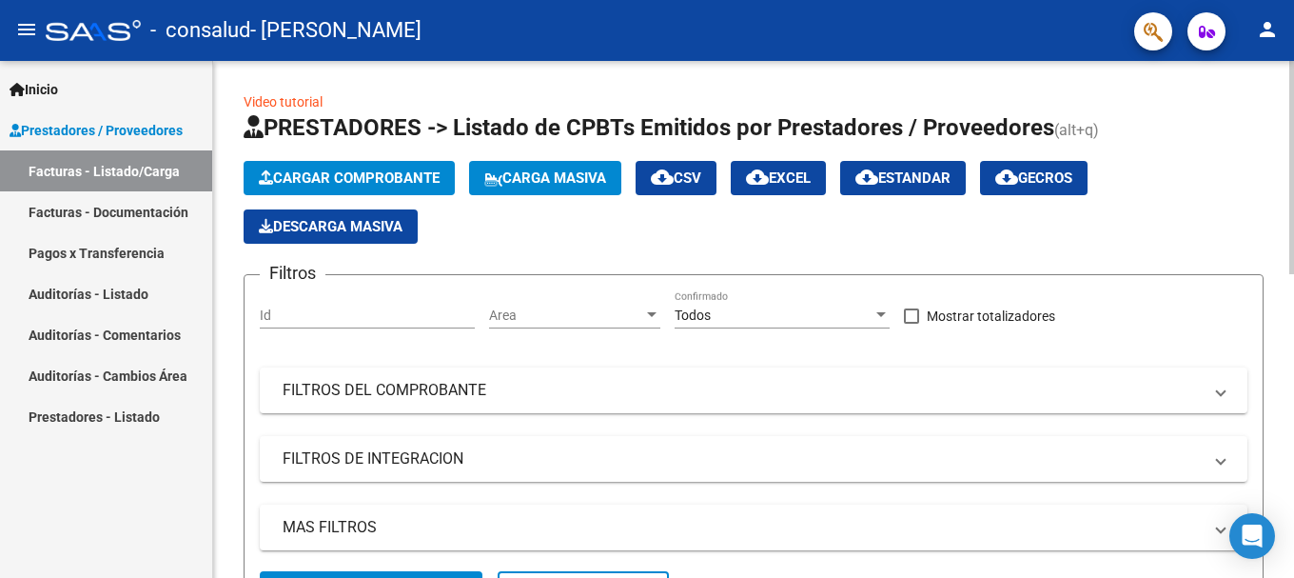
click at [342, 173] on span "Cargar Comprobante" at bounding box center [349, 177] width 181 height 17
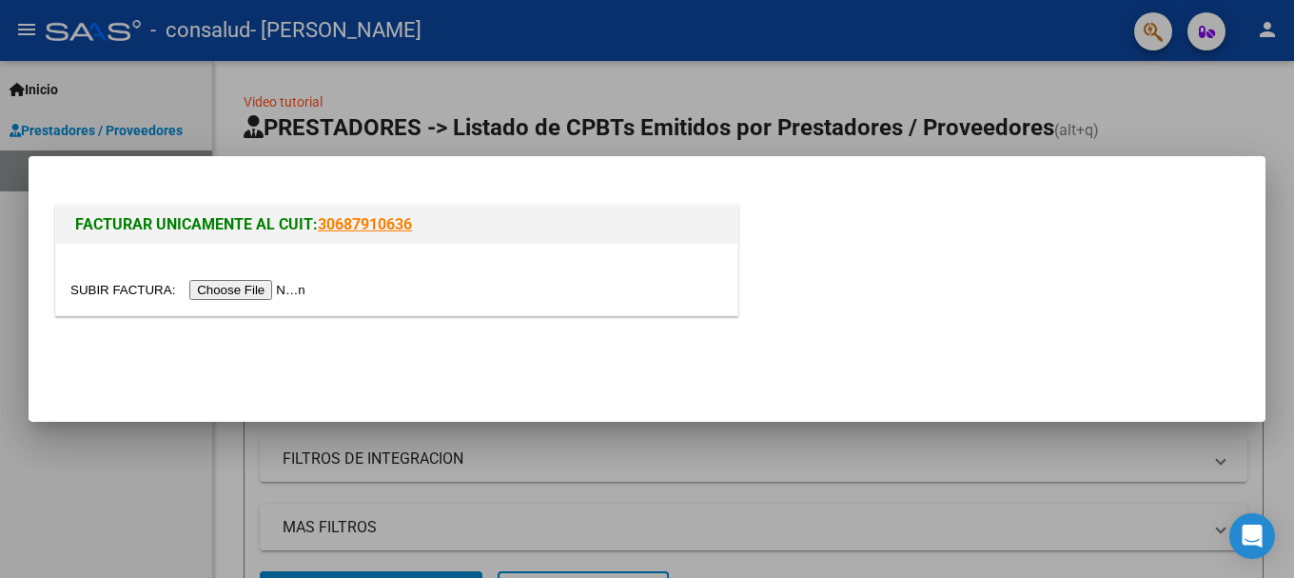
click at [259, 284] on input "file" at bounding box center [190, 290] width 241 height 20
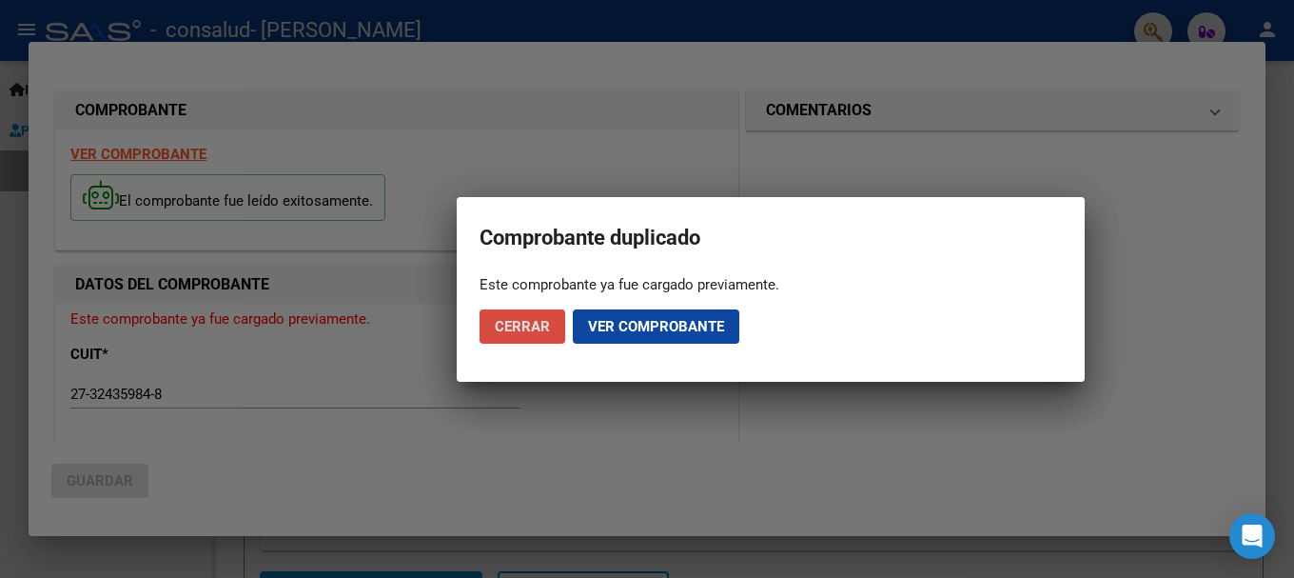
click at [536, 326] on span "Cerrar" at bounding box center [522, 326] width 55 height 17
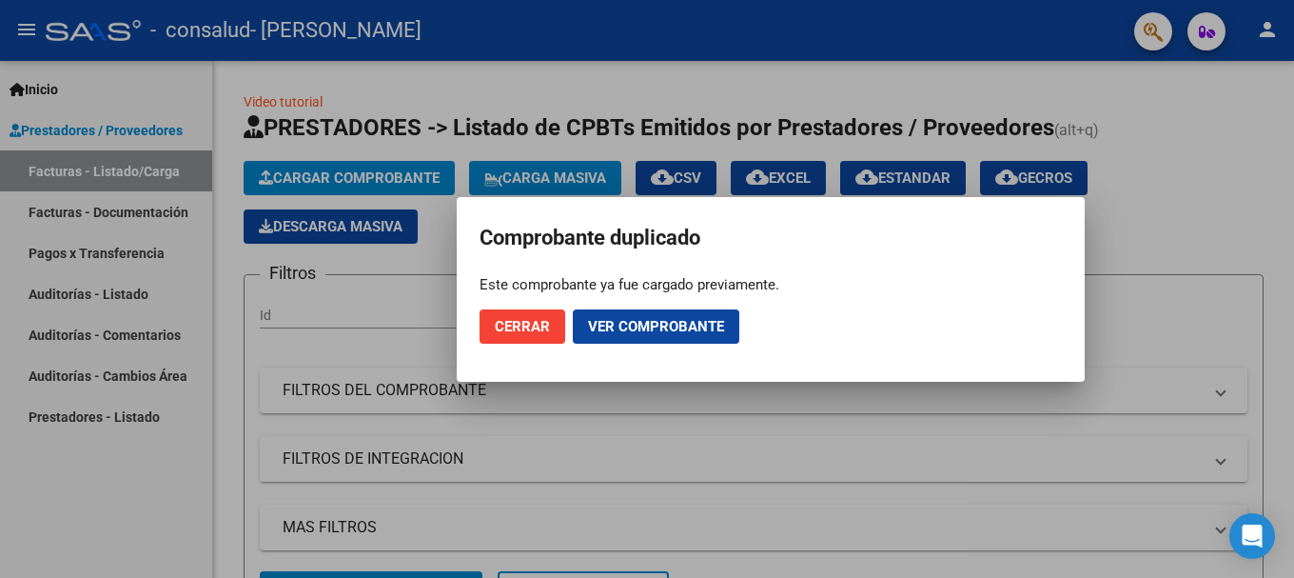
click at [494, 323] on button "Cerrar" at bounding box center [523, 326] width 86 height 34
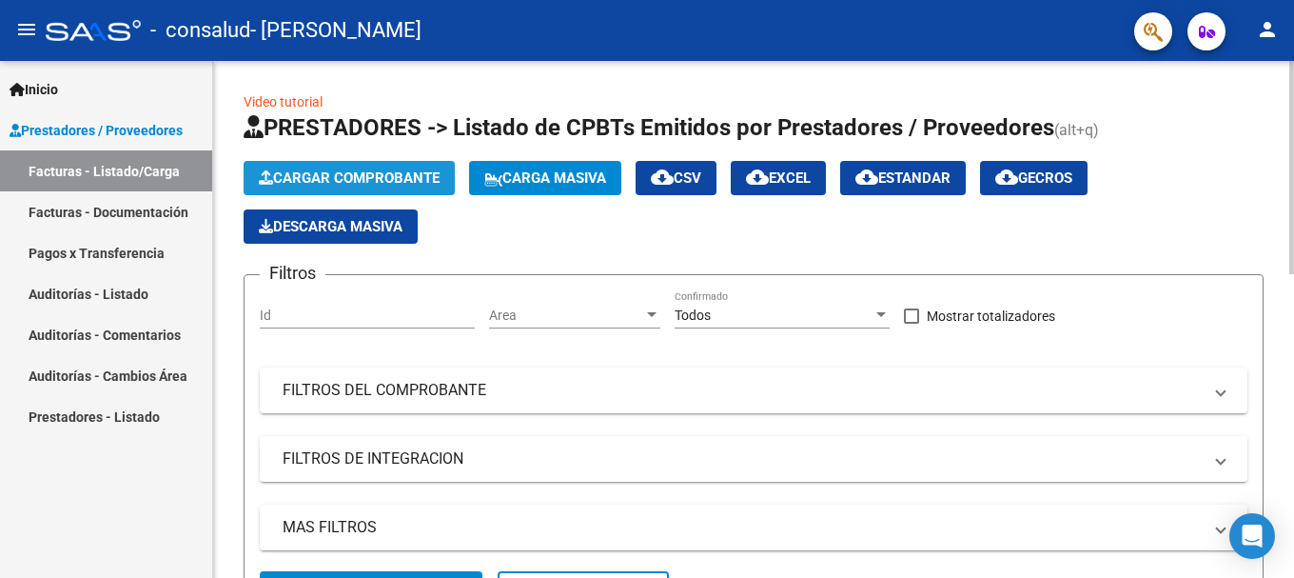
click at [418, 168] on button "Cargar Comprobante" at bounding box center [349, 178] width 211 height 34
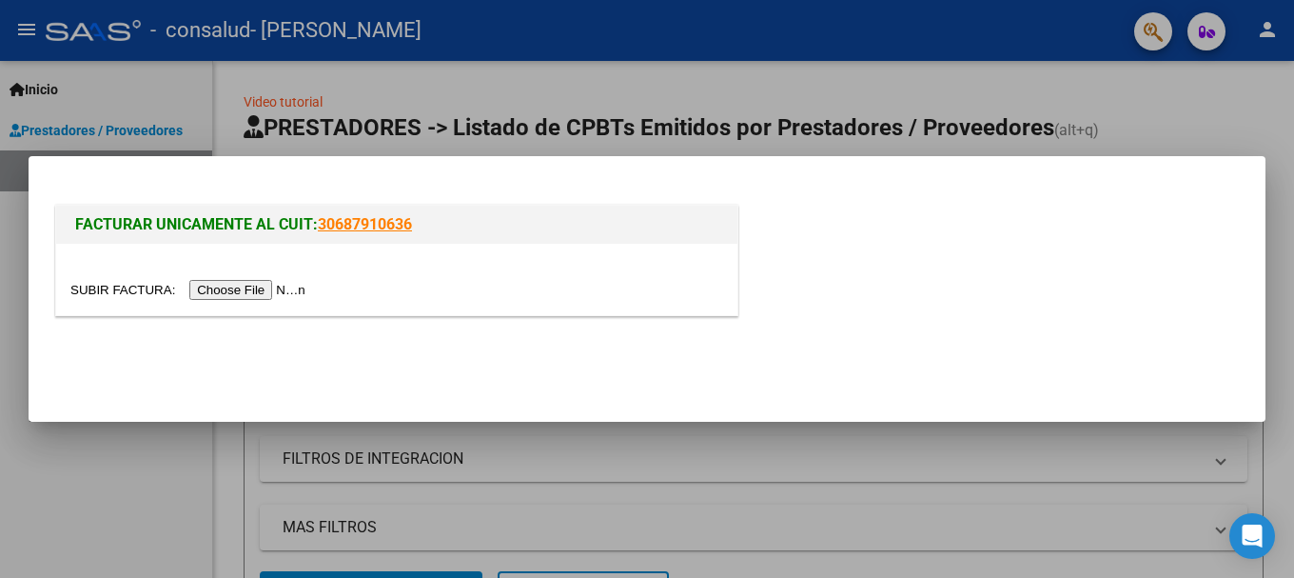
click at [245, 290] on input "file" at bounding box center [190, 290] width 241 height 20
drag, startPoint x: 278, startPoint y: 435, endPoint x: 237, endPoint y: 493, distance: 71.0
click at [270, 442] on div at bounding box center [647, 289] width 1294 height 578
